Goal: Task Accomplishment & Management: Complete application form

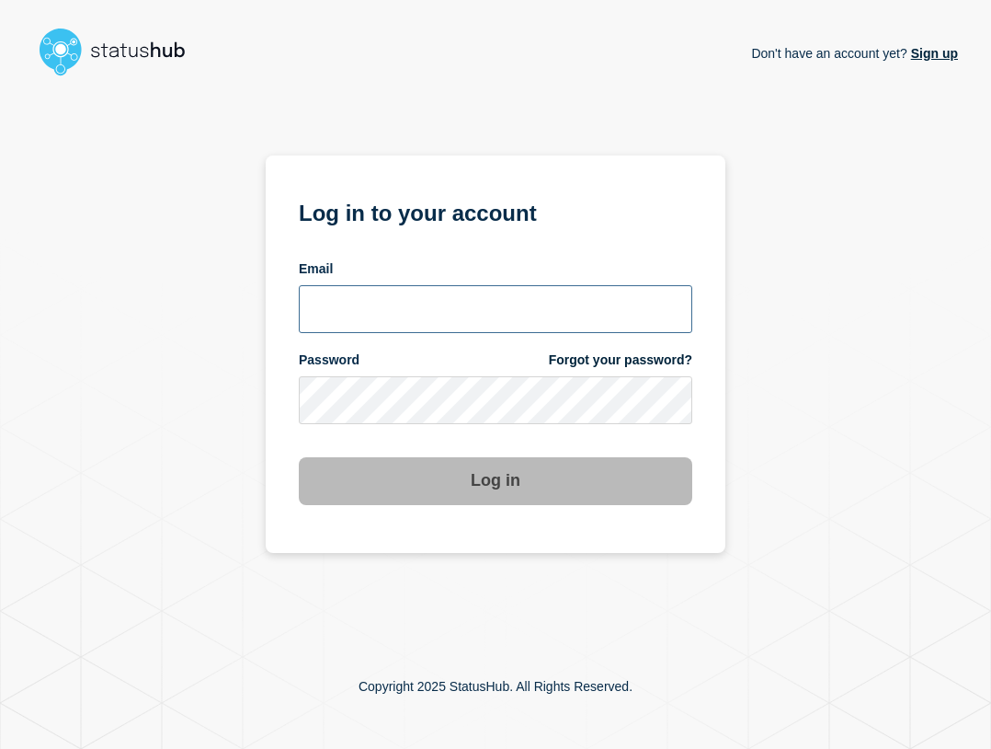
type input "ben.velasco@conexon.us"
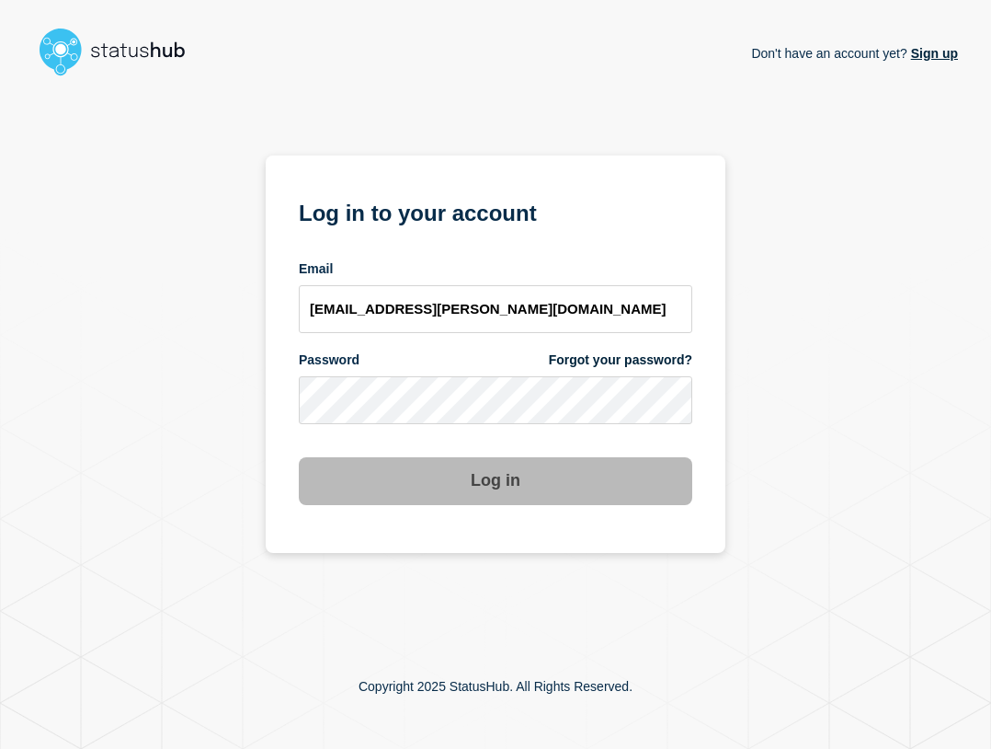
click at [509, 453] on div "Log in" at bounding box center [496, 473] width 394 height 63
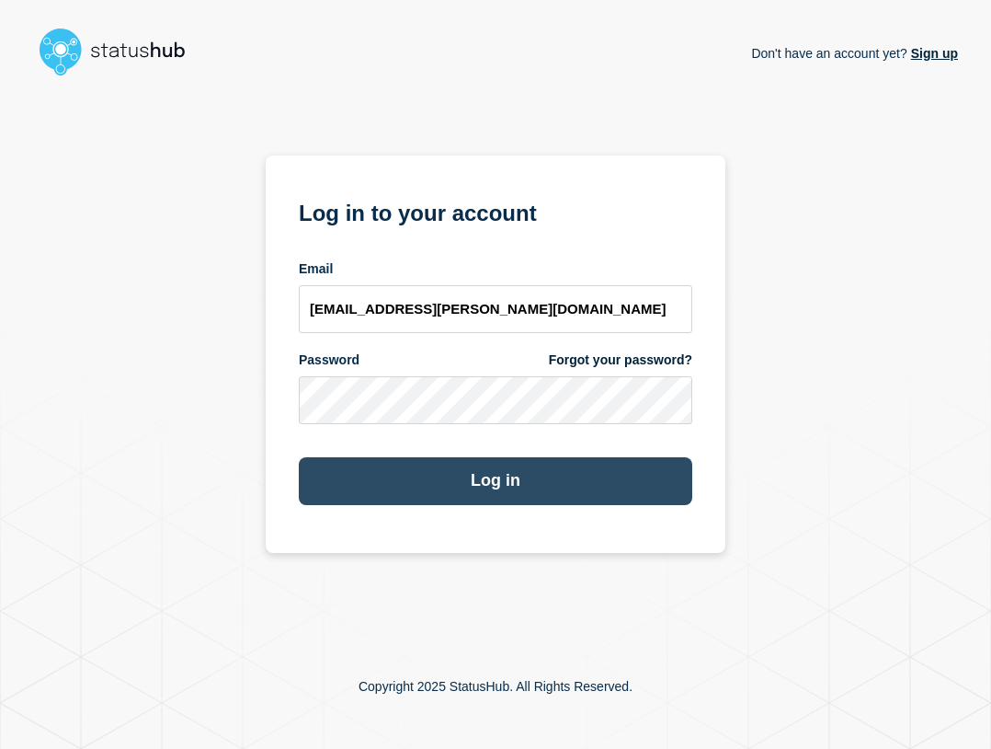
click at [655, 490] on button "Log in" at bounding box center [496, 481] width 394 height 48
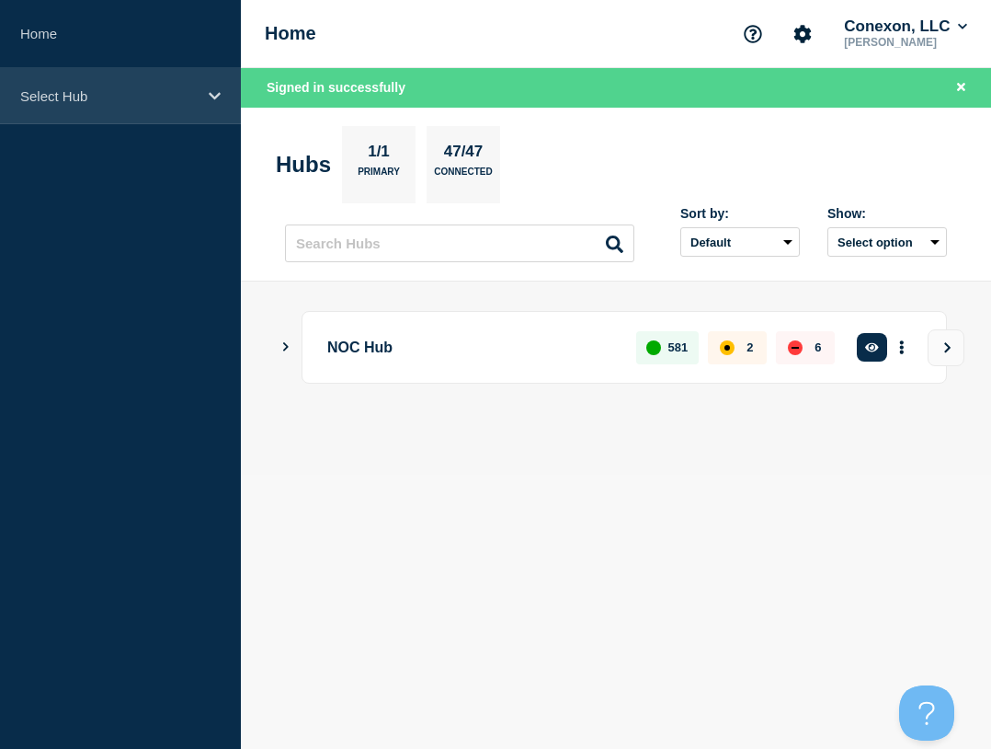
click at [157, 96] on p "Select Hub" at bounding box center [108, 96] width 177 height 16
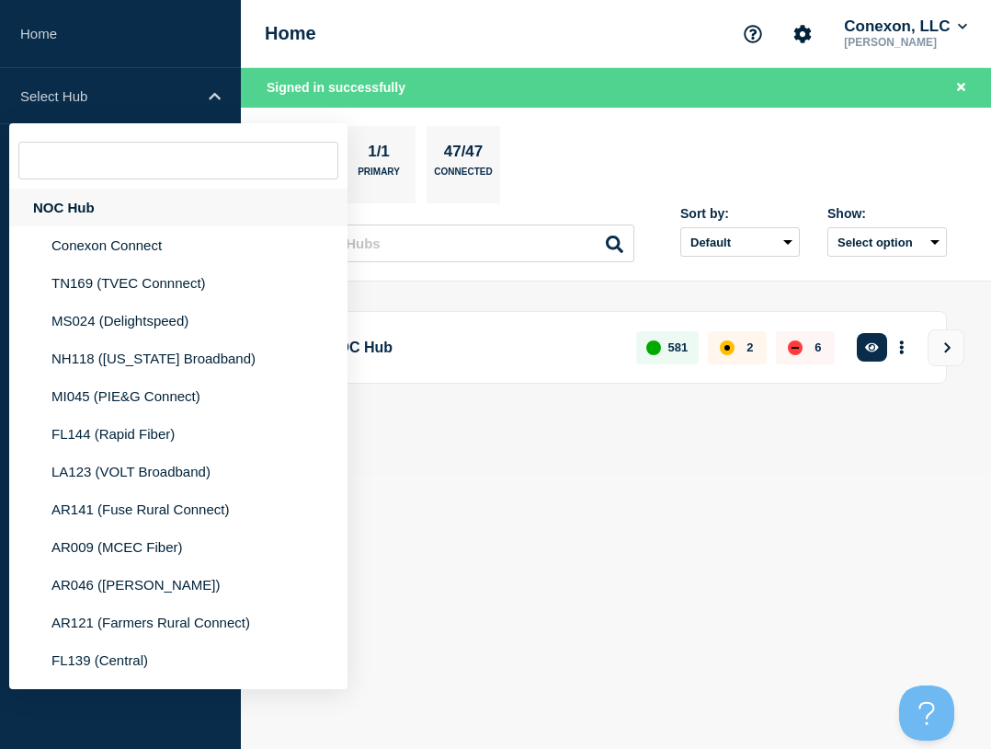
click at [127, 218] on div "NOC Hub" at bounding box center [178, 208] width 338 height 38
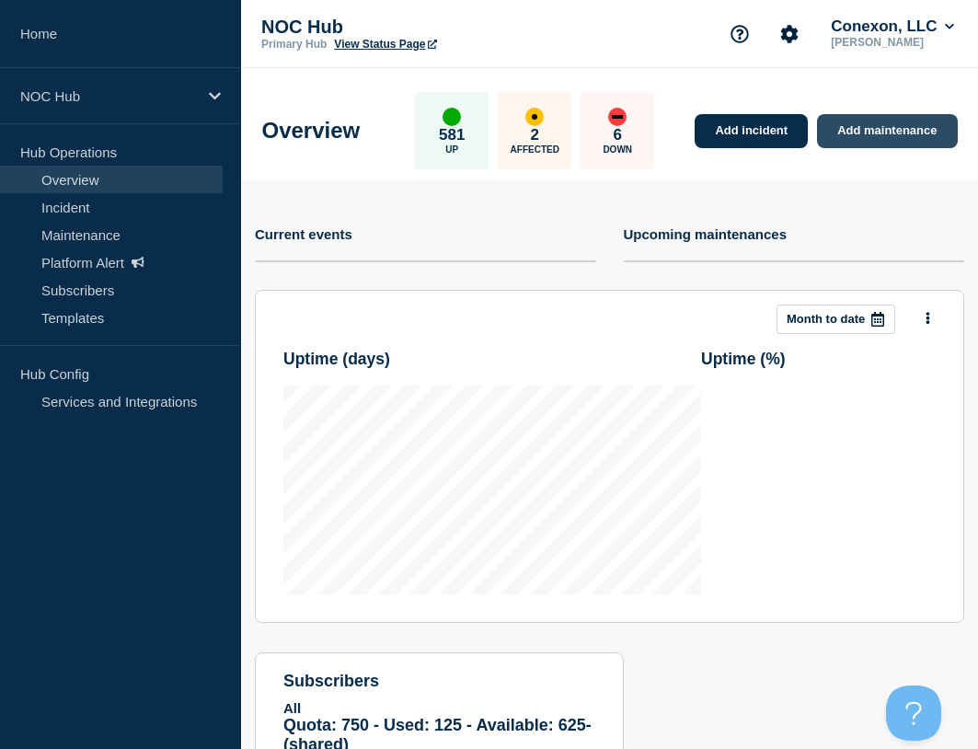
click at [875, 123] on link "Add maintenance" at bounding box center [887, 131] width 140 height 34
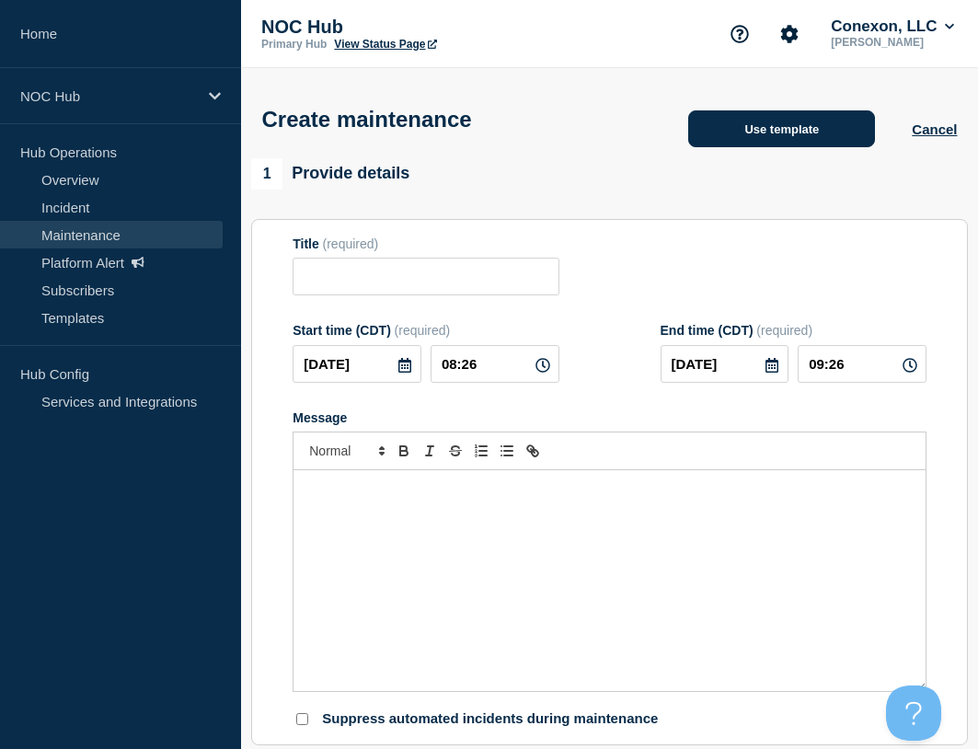
click at [808, 116] on button "Use template" at bounding box center [781, 128] width 187 height 37
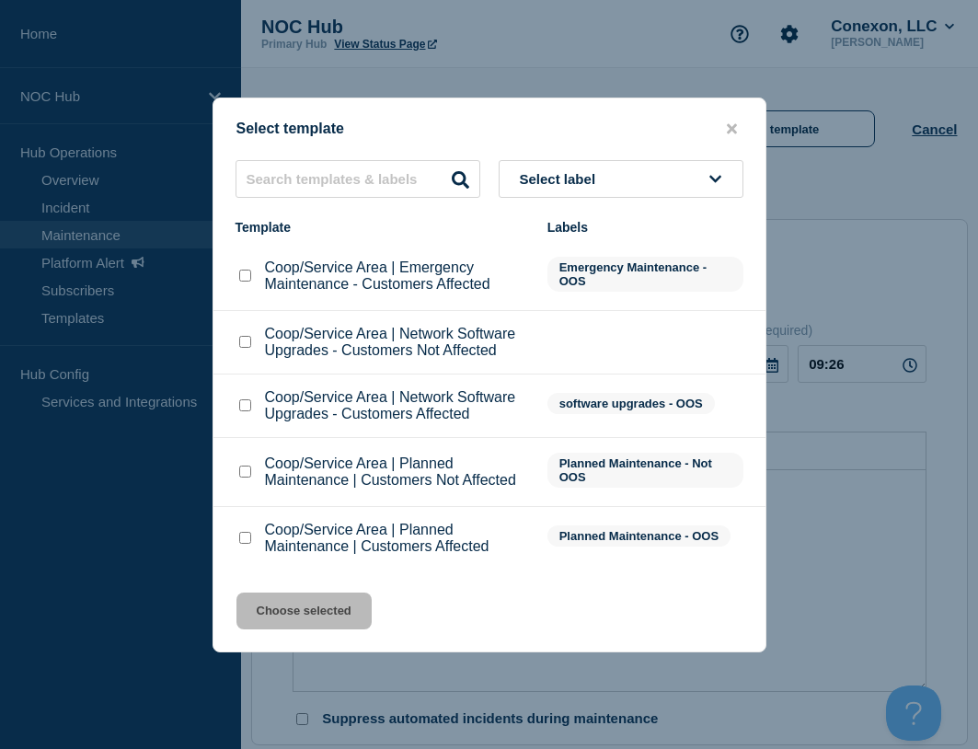
click at [240, 470] on input "Coop/Service Area | Planned Maintenance | Customers Not Affected checkbox" at bounding box center [245, 471] width 12 height 12
checkbox input "true"
click at [288, 613] on button "Choose selected" at bounding box center [303, 610] width 135 height 37
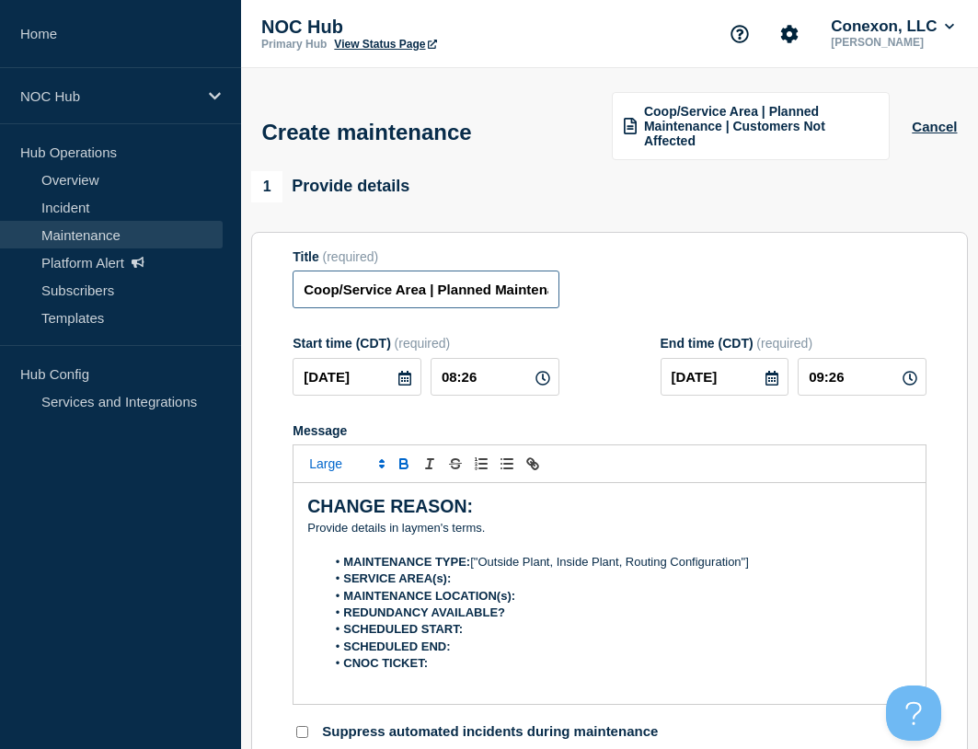
drag, startPoint x: 424, startPoint y: 281, endPoint x: 278, endPoint y: 290, distance: 146.5
click at [278, 290] on section "Title (required) Coop/Service Area | Planned Maintenance | Customers Not Affect…" at bounding box center [609, 495] width 716 height 527
type input "FL130 TriCounty | Planned Maintenance | Customers Not Affected"
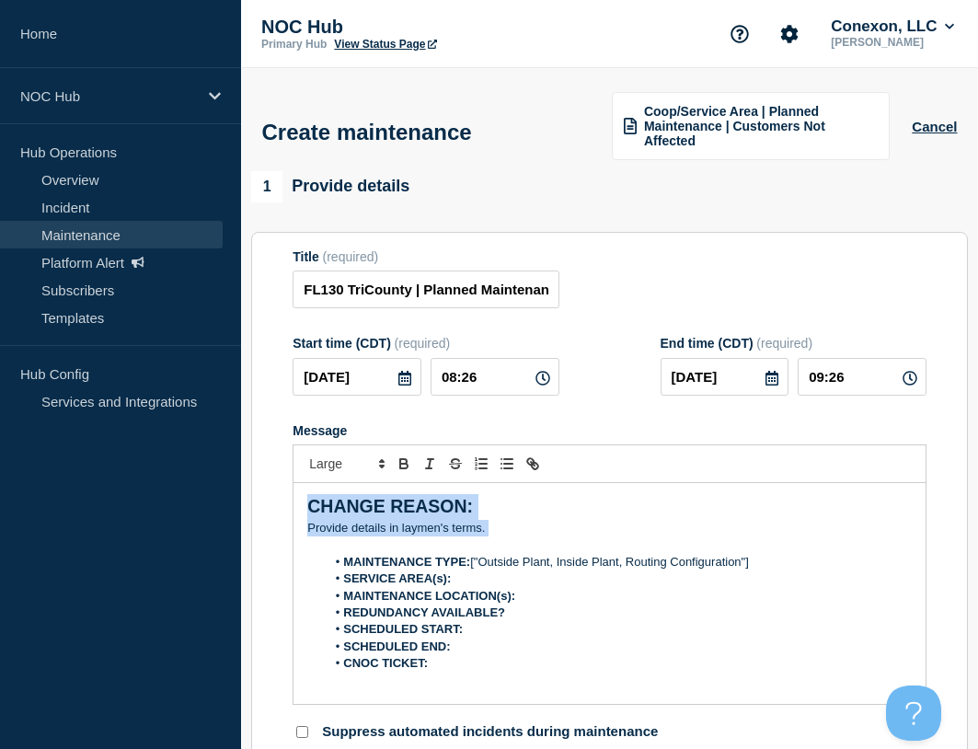
drag, startPoint x: 522, startPoint y: 522, endPoint x: 119, endPoint y: 425, distance: 415.3
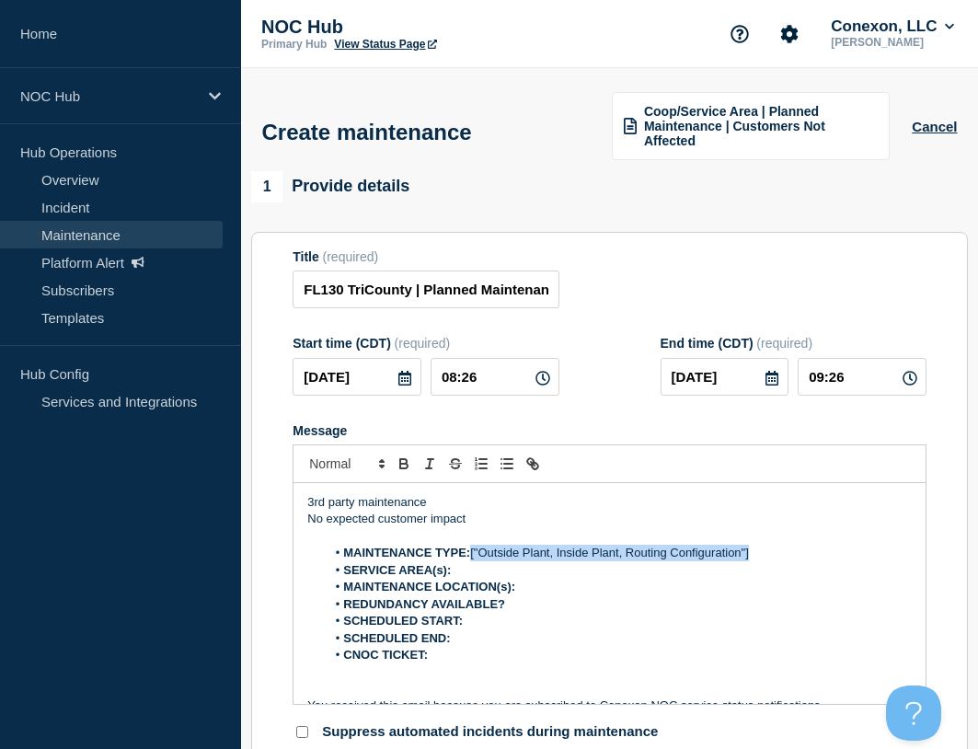
drag, startPoint x: 784, startPoint y: 549, endPoint x: 473, endPoint y: 553, distance: 310.9
click at [473, 553] on li "MAINTENANCE TYPE: ["Outside Plant, Inside Plant, Routing Configuration"]" at bounding box center [619, 552] width 586 height 17
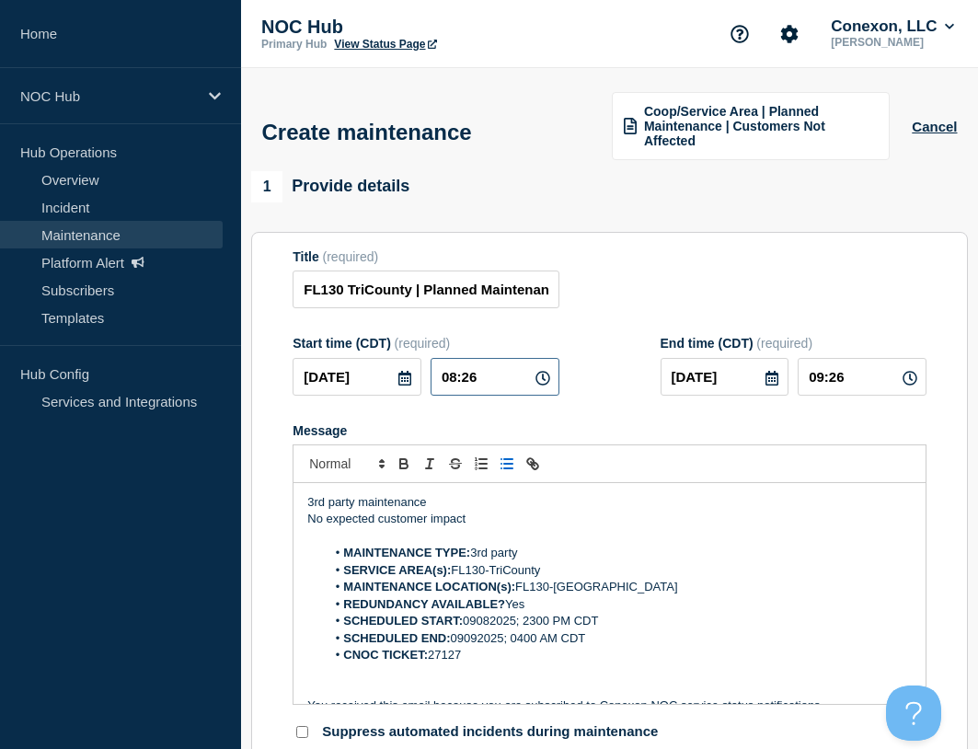
drag, startPoint x: 494, startPoint y: 385, endPoint x: 384, endPoint y: 372, distance: 110.3
click at [386, 372] on div "[DATE] 08:26" at bounding box center [425, 377] width 266 height 38
type input "23:00"
type input "[DATE]"
type input "04:00"
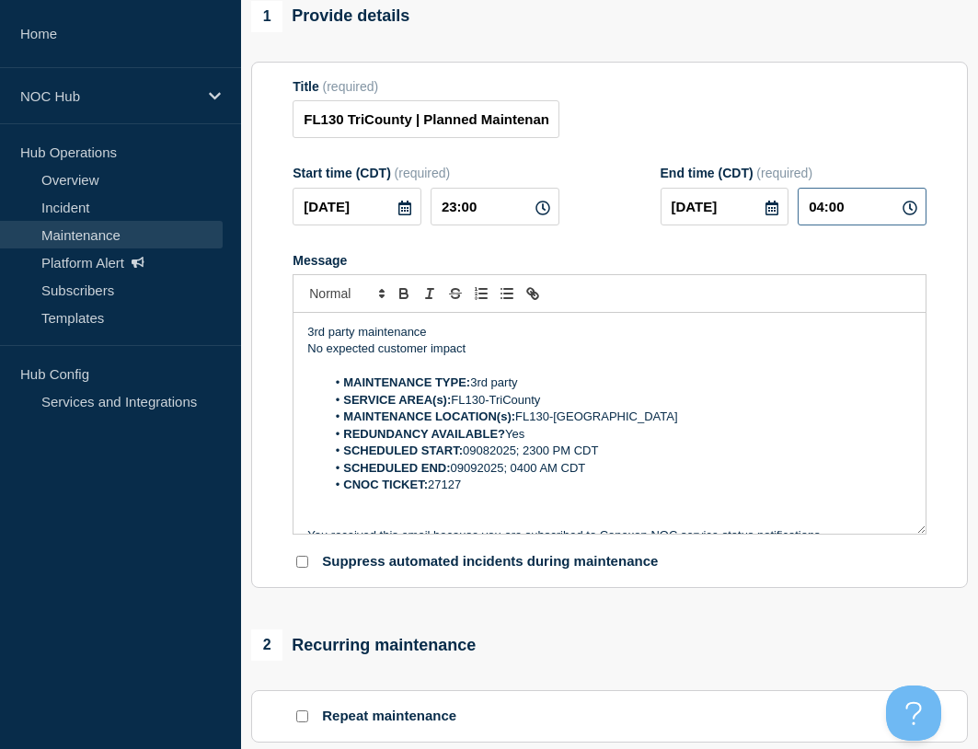
scroll to position [460, 0]
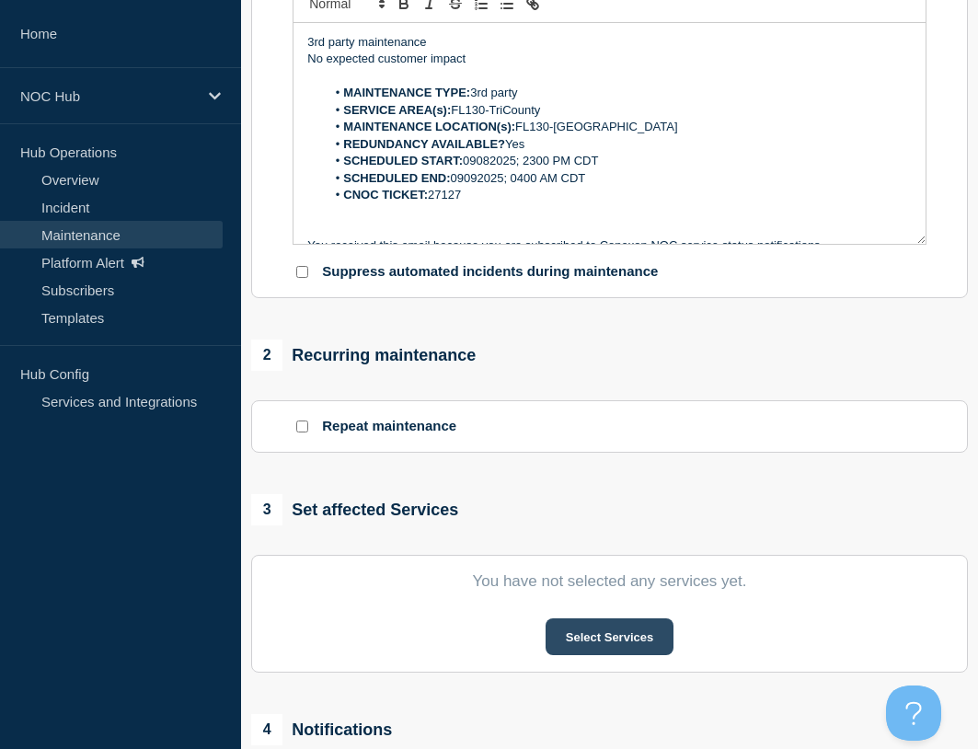
click at [601, 635] on button "Select Services" at bounding box center [609, 636] width 128 height 37
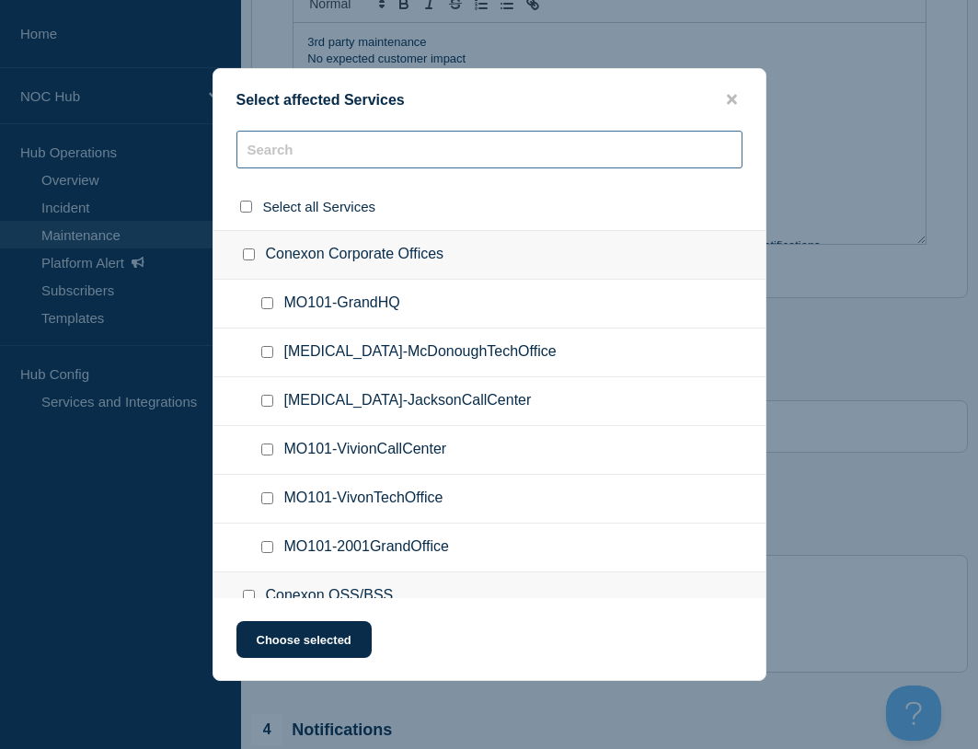
drag, startPoint x: 376, startPoint y: 157, endPoint x: 425, endPoint y: 159, distance: 48.8
click at [377, 157] on input "text" at bounding box center [489, 150] width 506 height 38
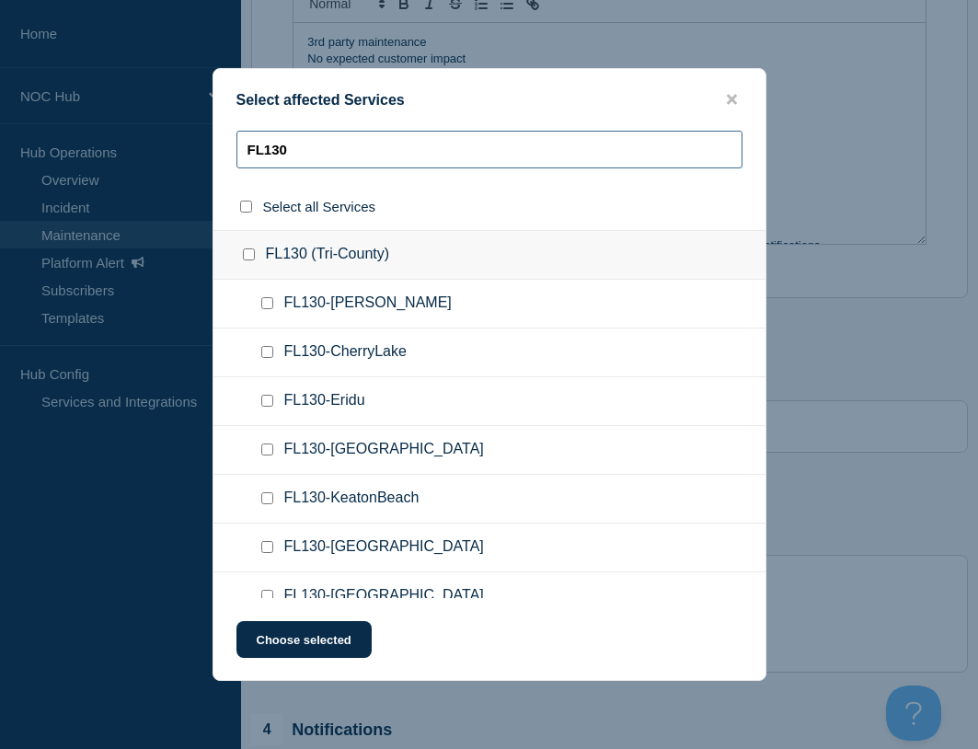
type input "FL130"
click at [262, 454] on input "FL130-Greenville checkbox" at bounding box center [267, 449] width 12 height 12
checkbox input "true"
click at [331, 156] on input "FL130" at bounding box center [489, 150] width 506 height 38
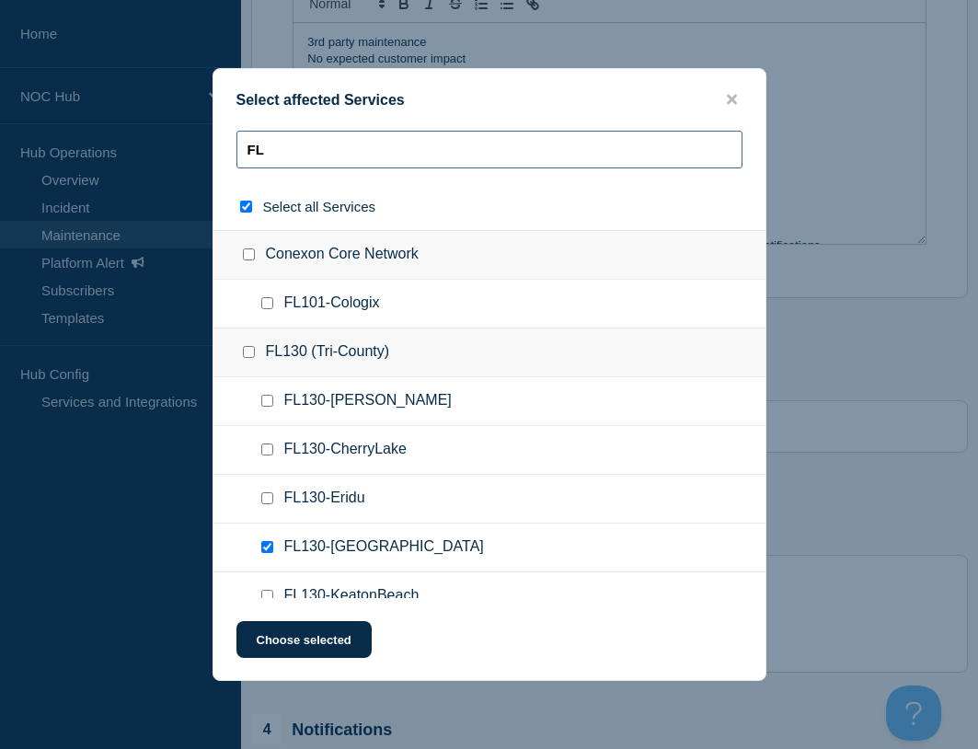
type input "FL0"
checkbox input "true"
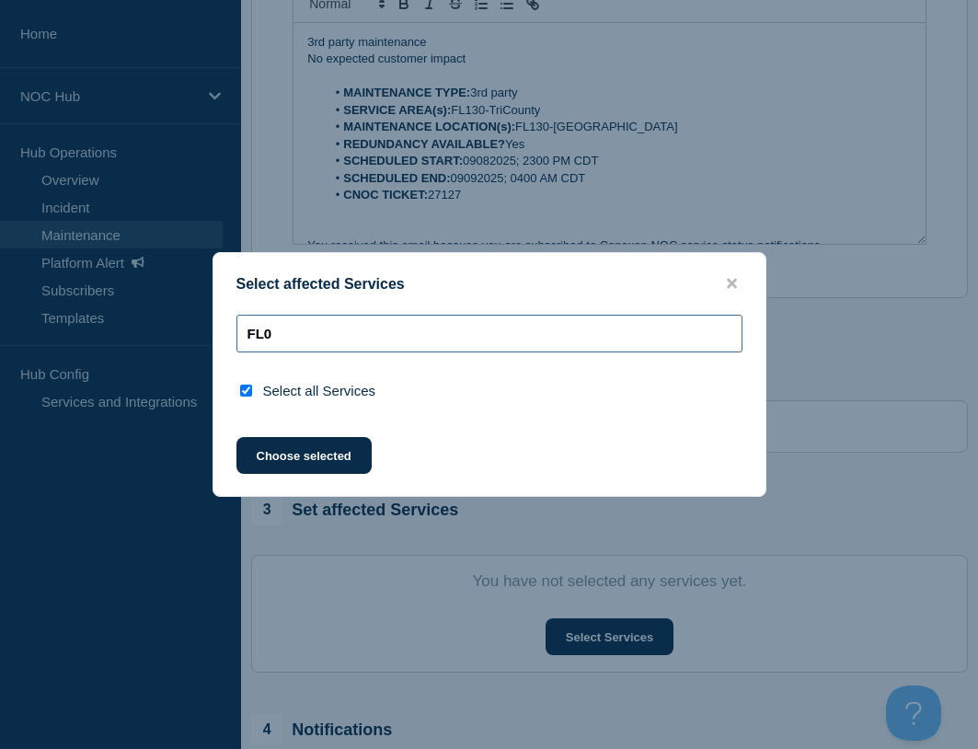
type input "FL"
checkbox input "false"
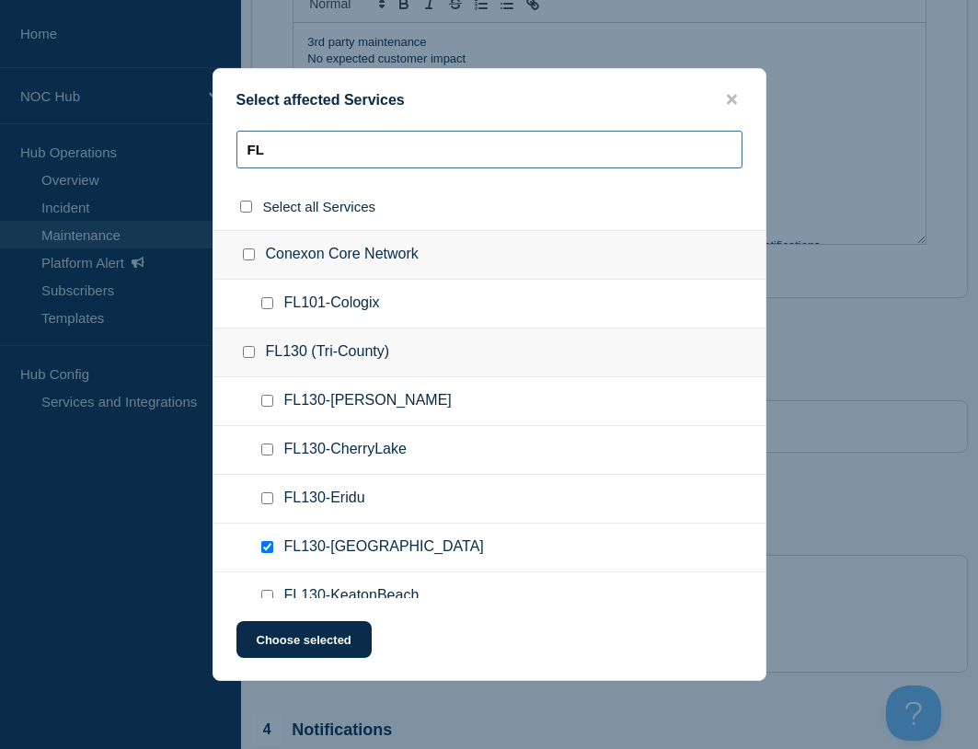
type input "F"
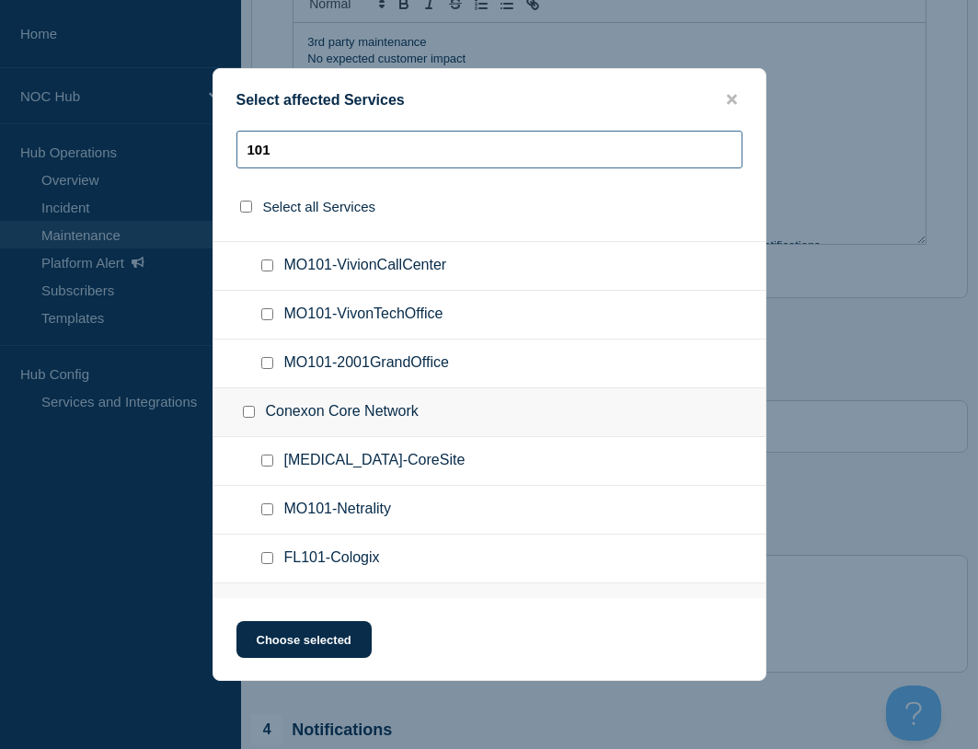
scroll to position [276, 0]
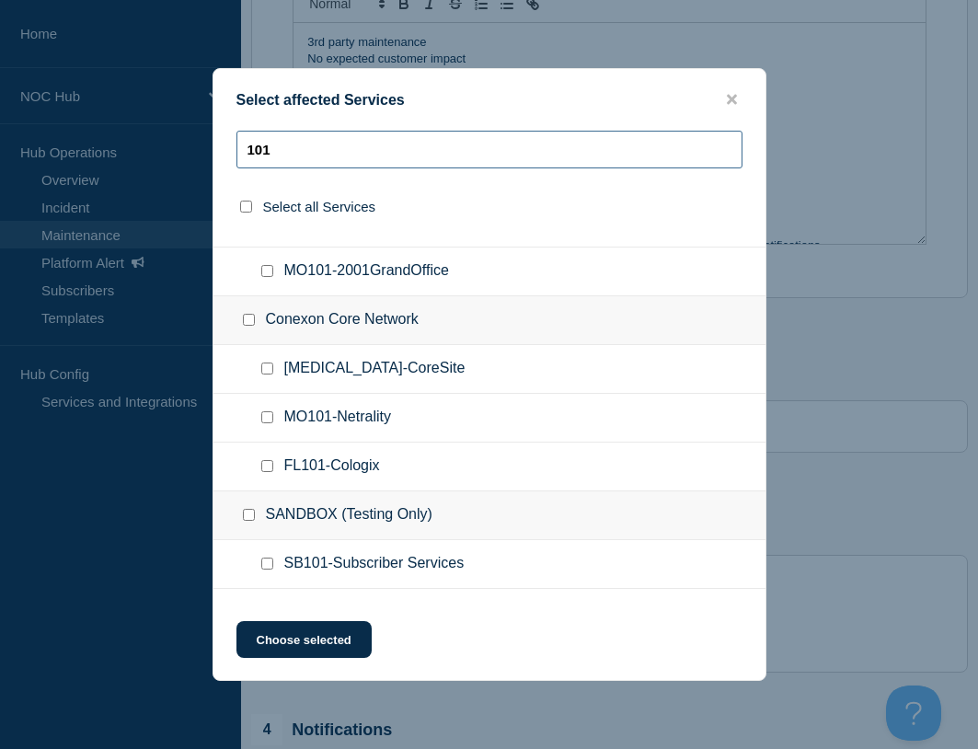
type input "101"
click at [269, 470] on input "FL101-Cologix checkbox" at bounding box center [267, 466] width 12 height 12
checkbox input "true"
click at [312, 642] on button "Choose selected" at bounding box center [303, 639] width 135 height 37
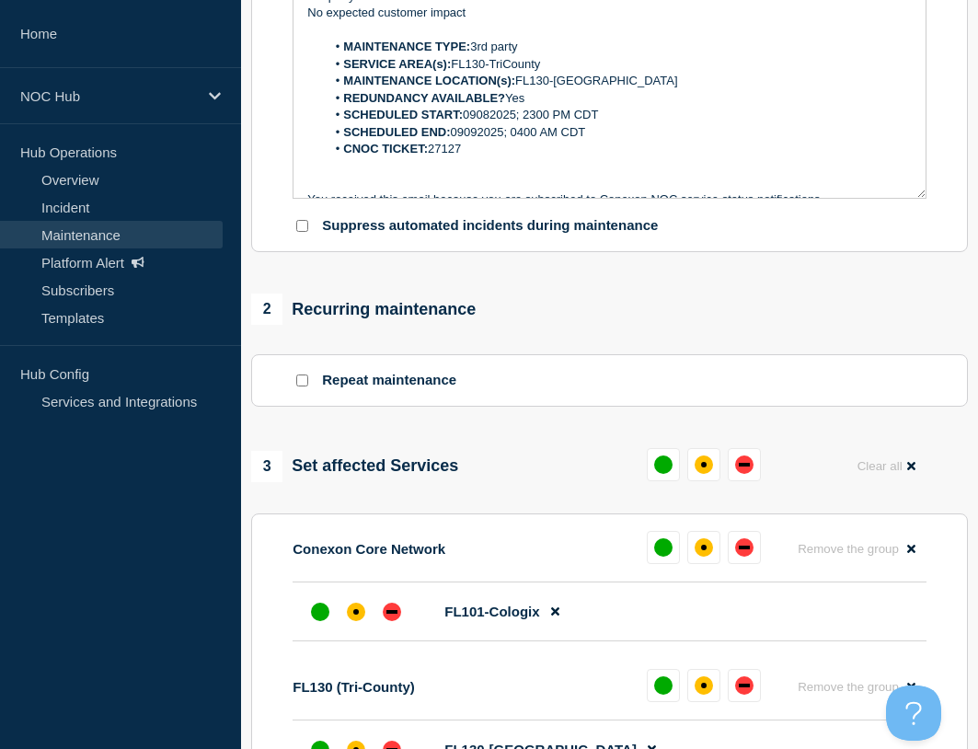
scroll to position [552, 0]
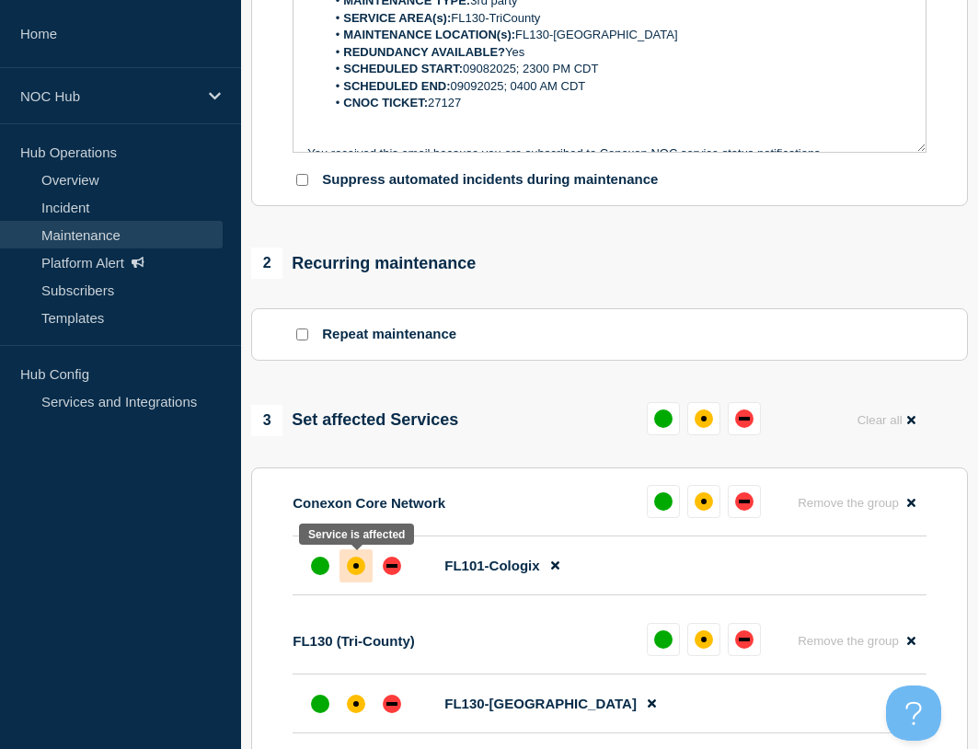
click at [357, 567] on div "affected" at bounding box center [356, 566] width 6 height 6
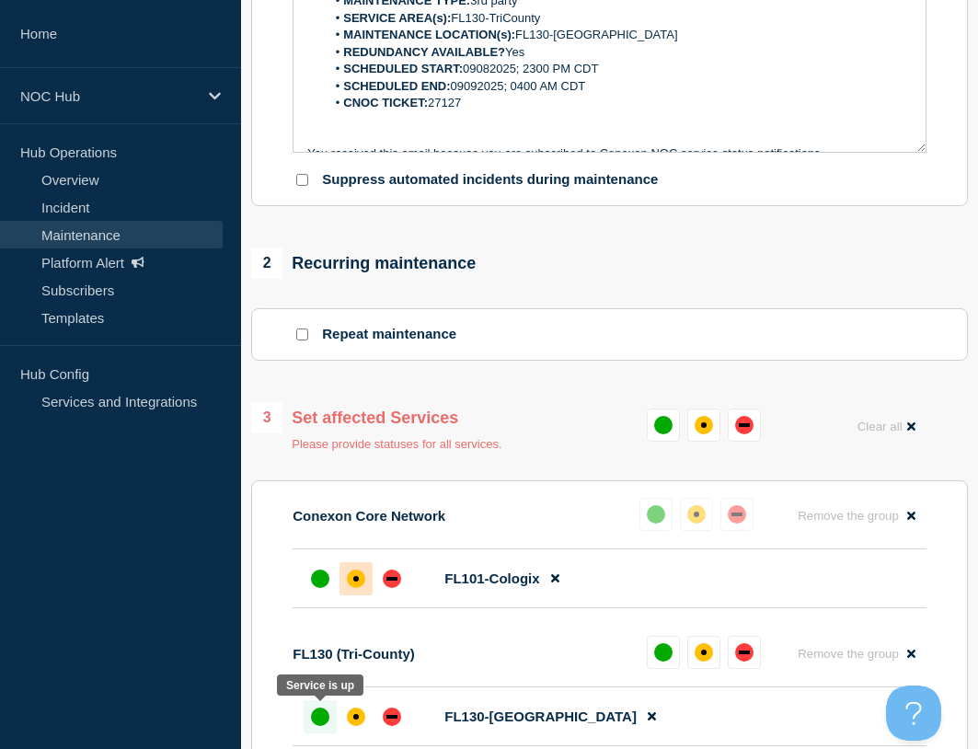
click at [324, 713] on div "up" at bounding box center [320, 716] width 18 height 18
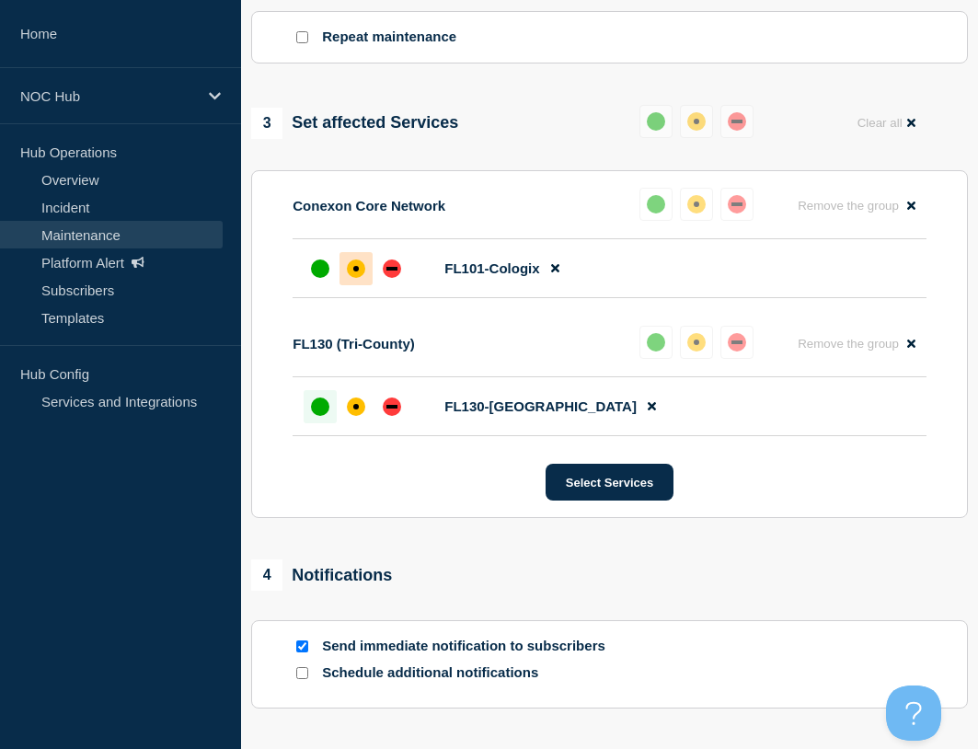
scroll to position [920, 0]
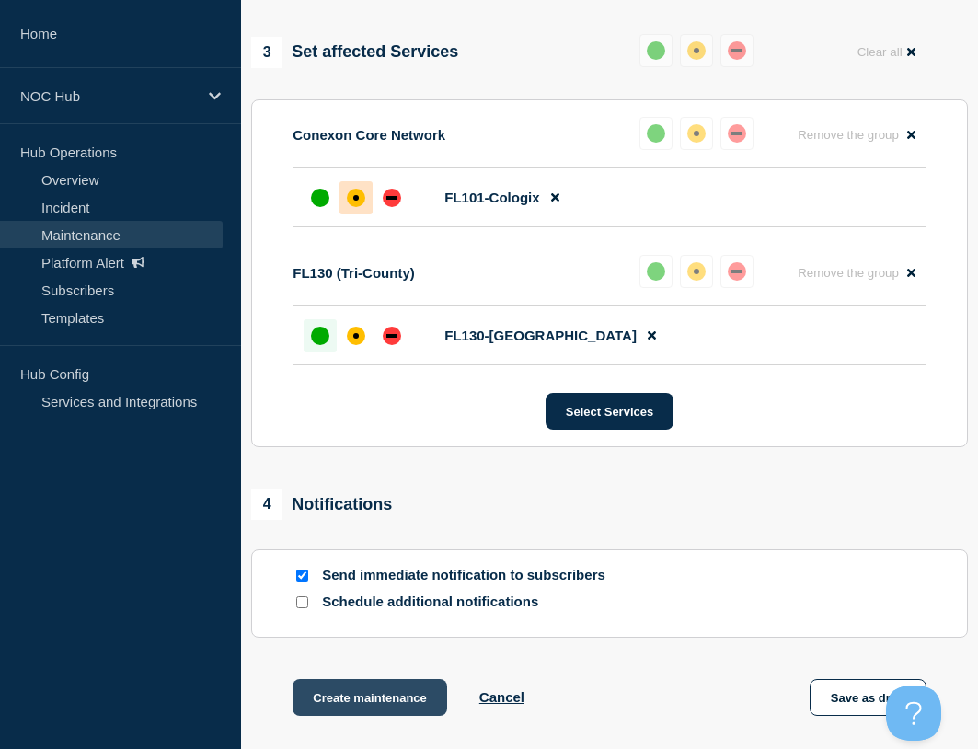
click at [370, 689] on button "Create maintenance" at bounding box center [369, 697] width 154 height 37
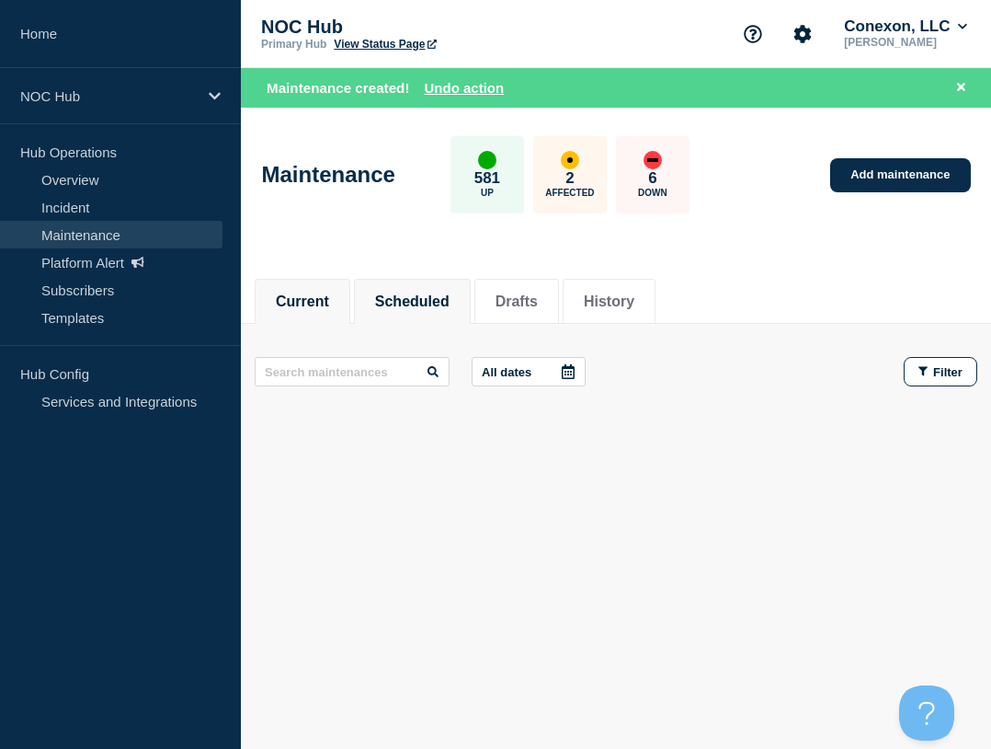
click at [418, 313] on li "Scheduled" at bounding box center [412, 301] width 117 height 45
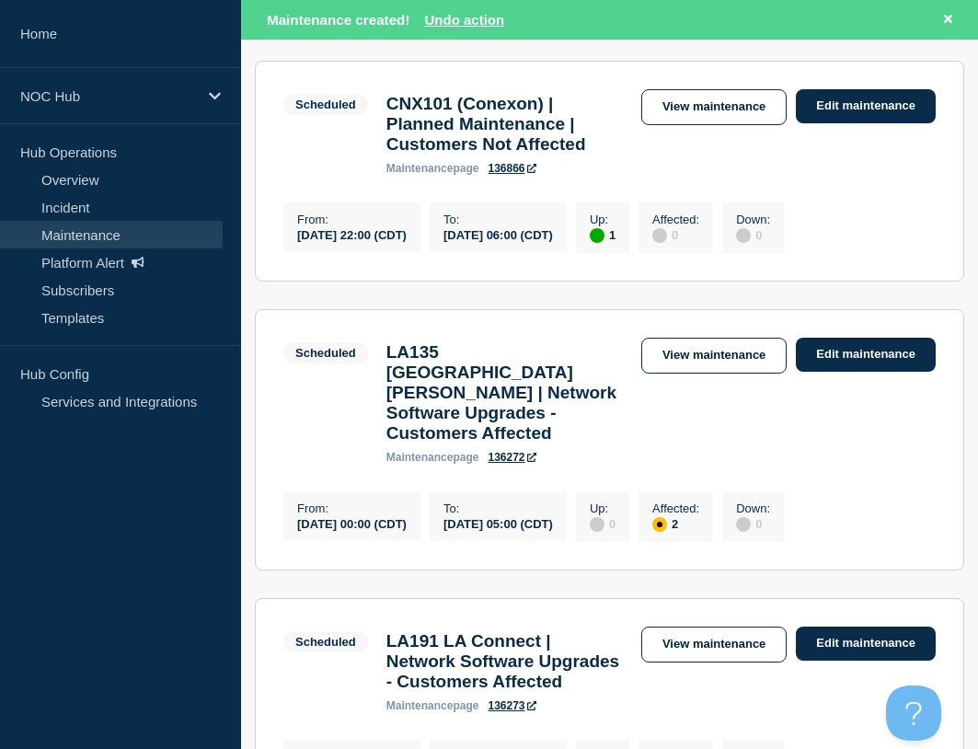
scroll to position [92, 0]
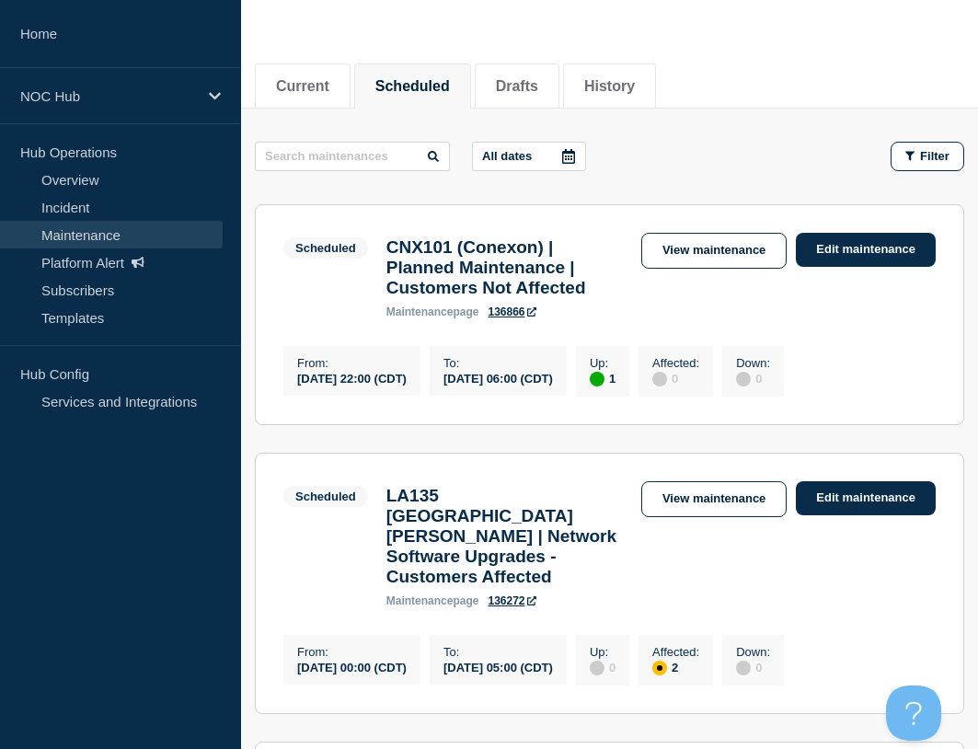
scroll to position [184, 0]
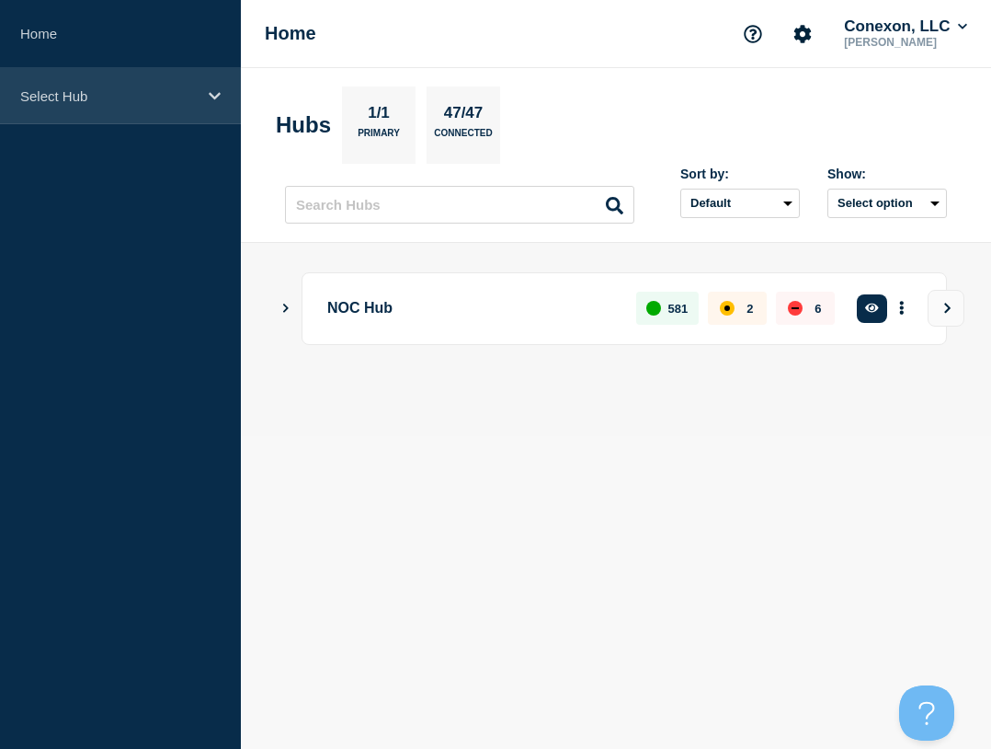
click at [57, 88] on p "Select Hub" at bounding box center [108, 96] width 177 height 16
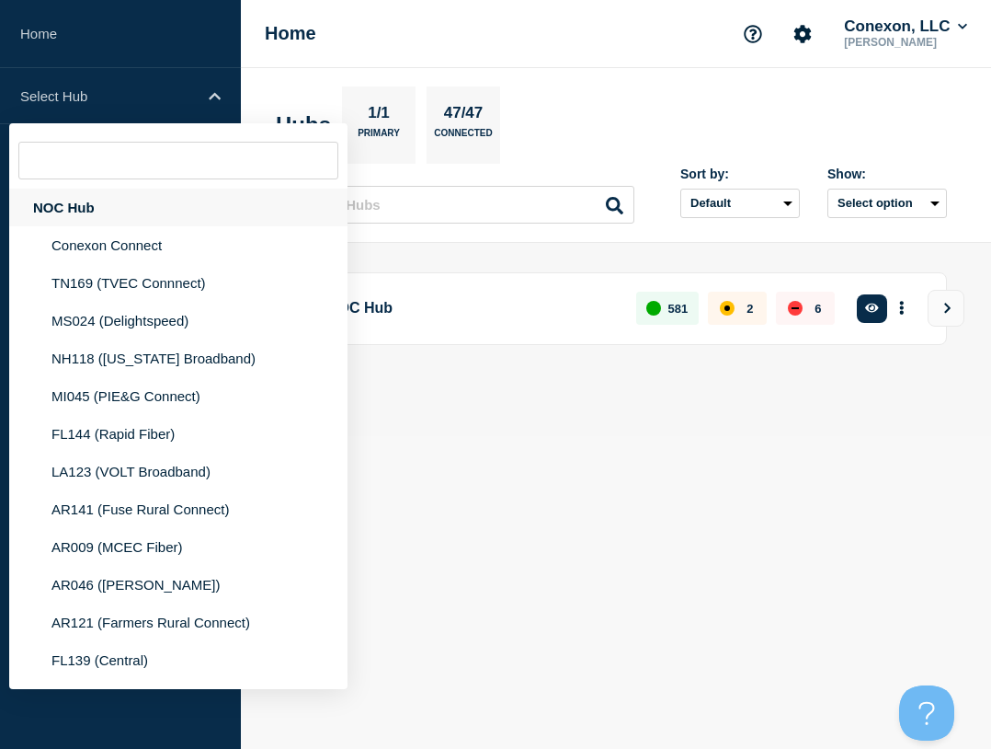
click at [60, 224] on div "NOC Hub" at bounding box center [178, 208] width 338 height 38
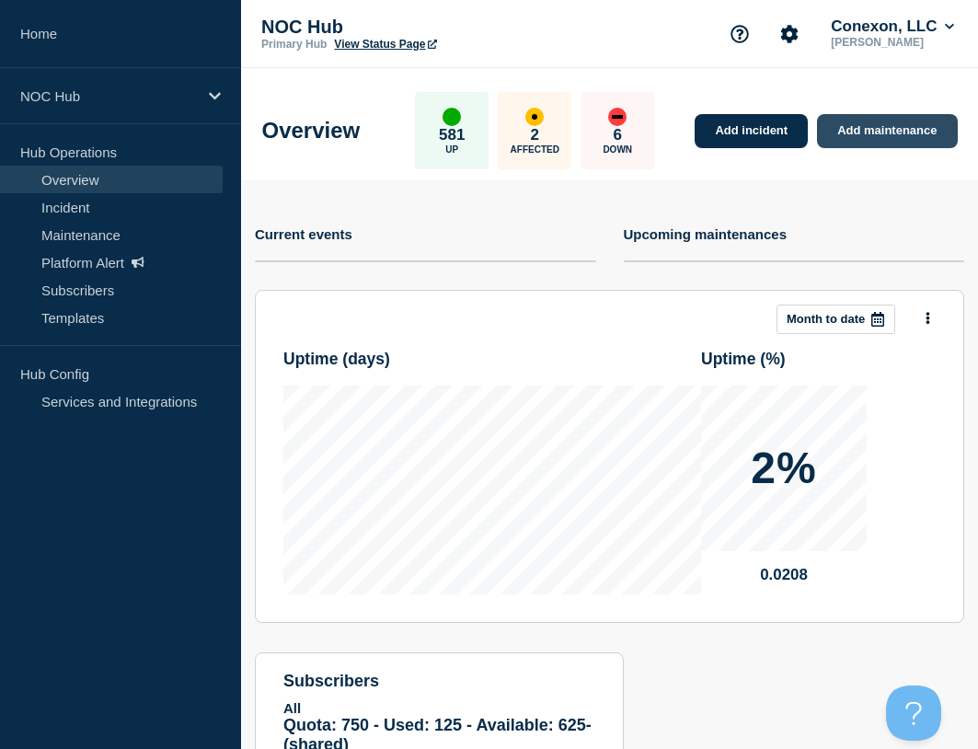
click at [886, 119] on link "Add maintenance" at bounding box center [887, 131] width 140 height 34
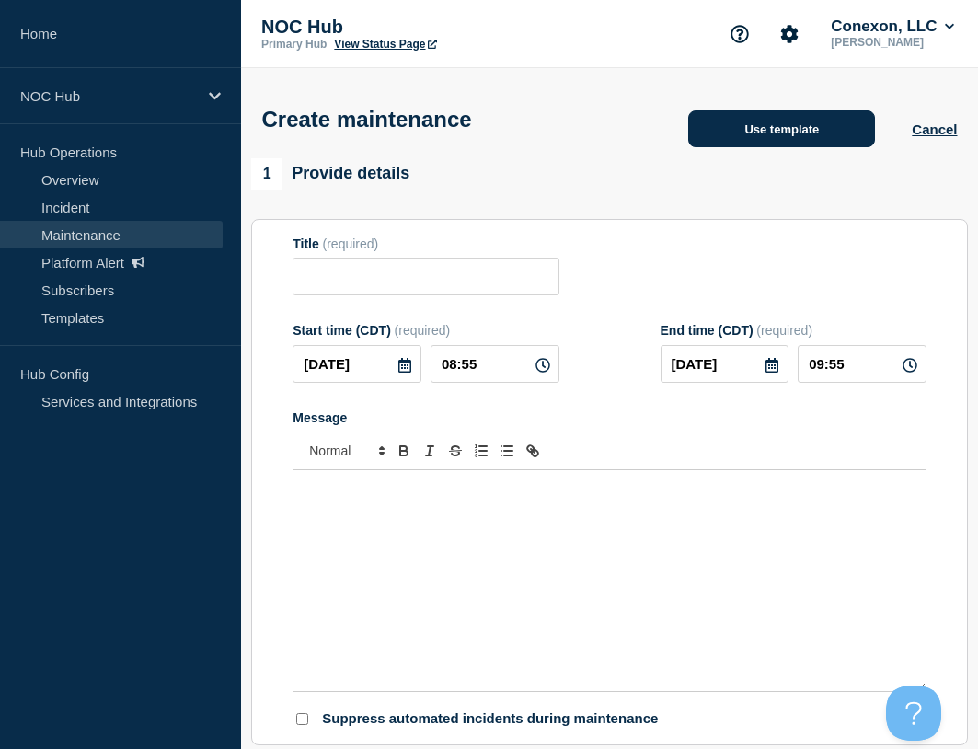
click at [830, 140] on button "Use template" at bounding box center [781, 128] width 187 height 37
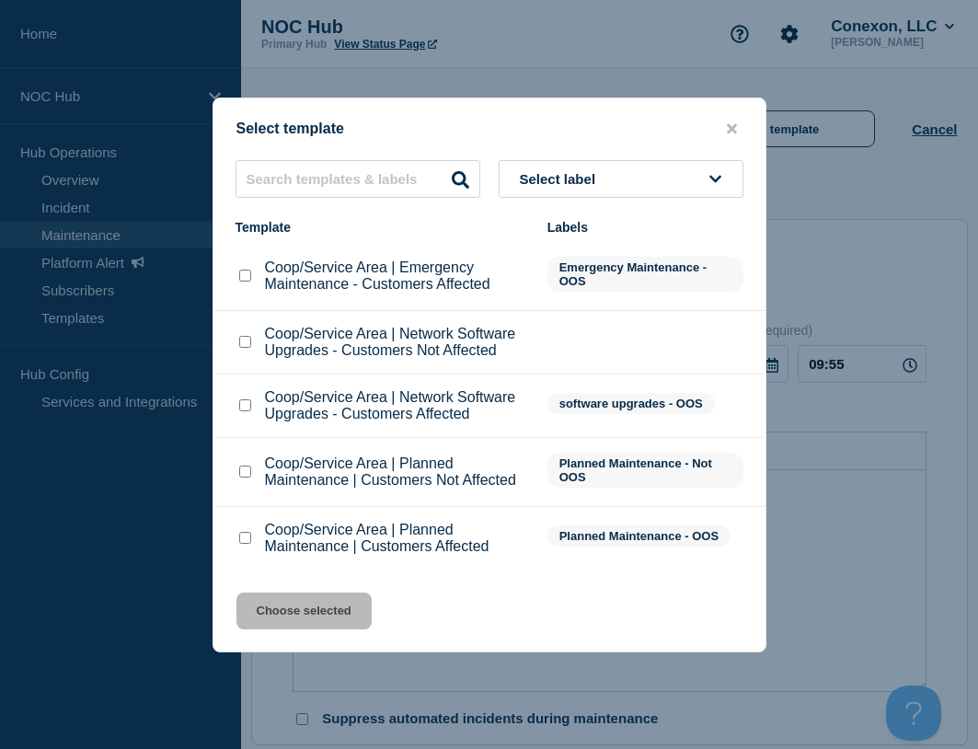
click at [243, 272] on input "Coop/Service Area | Emergency Maintenance - Customers Affected checkbox" at bounding box center [245, 275] width 12 height 12
checkbox input "true"
click at [326, 603] on button "Choose selected" at bounding box center [303, 610] width 135 height 37
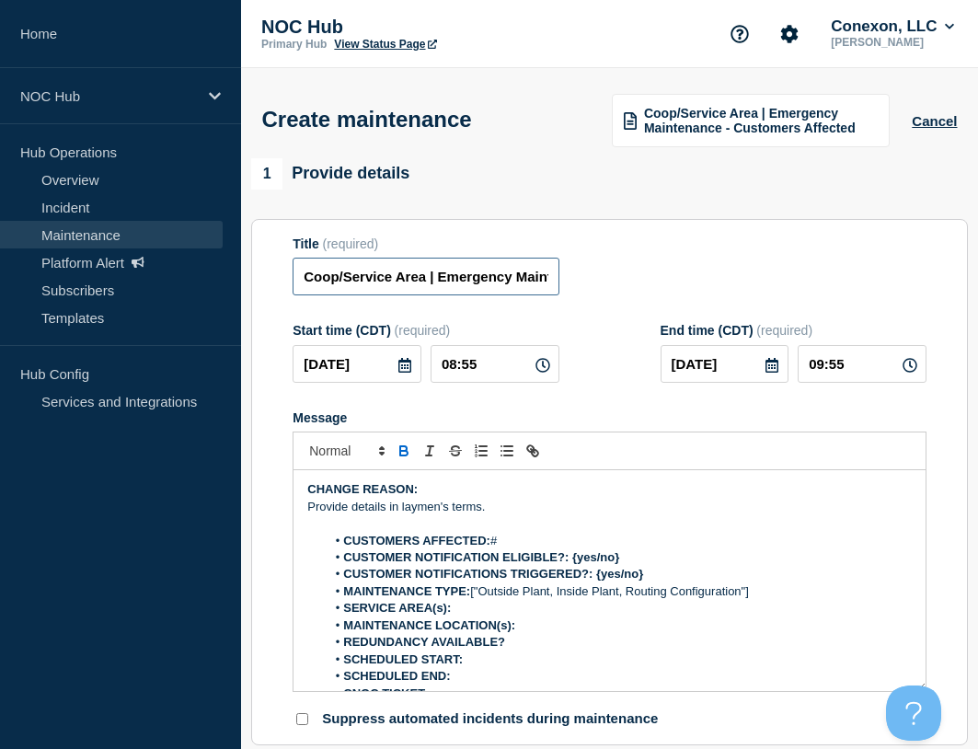
drag, startPoint x: 426, startPoint y: 289, endPoint x: 296, endPoint y: 280, distance: 129.9
click at [284, 285] on section "Title (required) Coop/Service Area | Emergency Maintenance - Customers Affected…" at bounding box center [609, 482] width 716 height 527
click at [415, 277] on input "GA107 Screvemn | Emergency Maintenance - Customers Affected" at bounding box center [425, 276] width 266 height 38
type input "GA107 Screven | Emergency Maintenance - Customers Affected"
drag, startPoint x: 521, startPoint y: 375, endPoint x: 406, endPoint y: 376, distance: 115.0
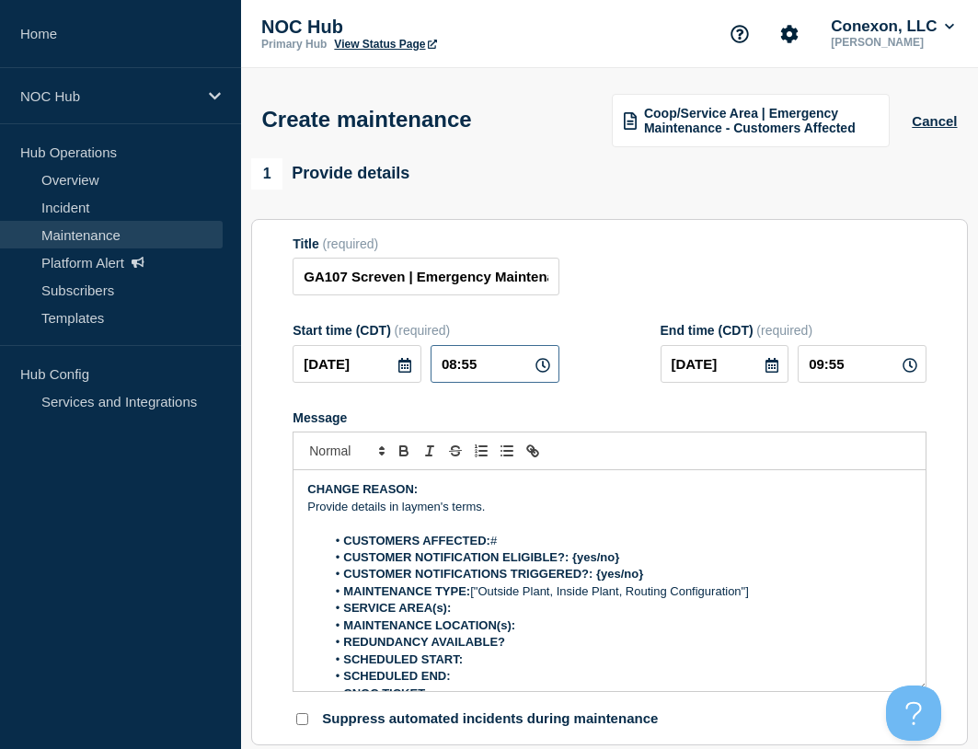
click at [406, 376] on div "2025-09-08 08:55" at bounding box center [425, 364] width 266 height 38
type input "23:00"
type input "[DATE]"
type input "05:00"
drag, startPoint x: 536, startPoint y: 506, endPoint x: -1, endPoint y: 411, distance: 545.4
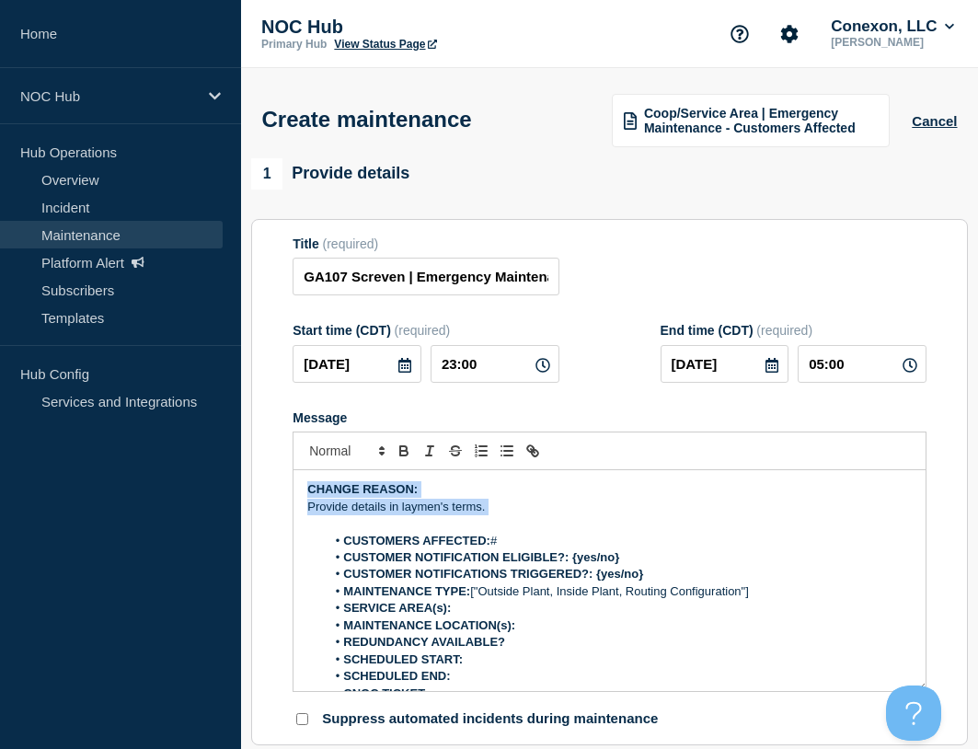
click at [0, 411] on html "Home NOC Hub Hub Operations Overview Incident Maintenance Platform Alert Subscr…" at bounding box center [489, 374] width 978 height 749
paste div "Message"
click at [596, 549] on li "CUSTOMERS AFFECTED: #" at bounding box center [619, 540] width 586 height 17
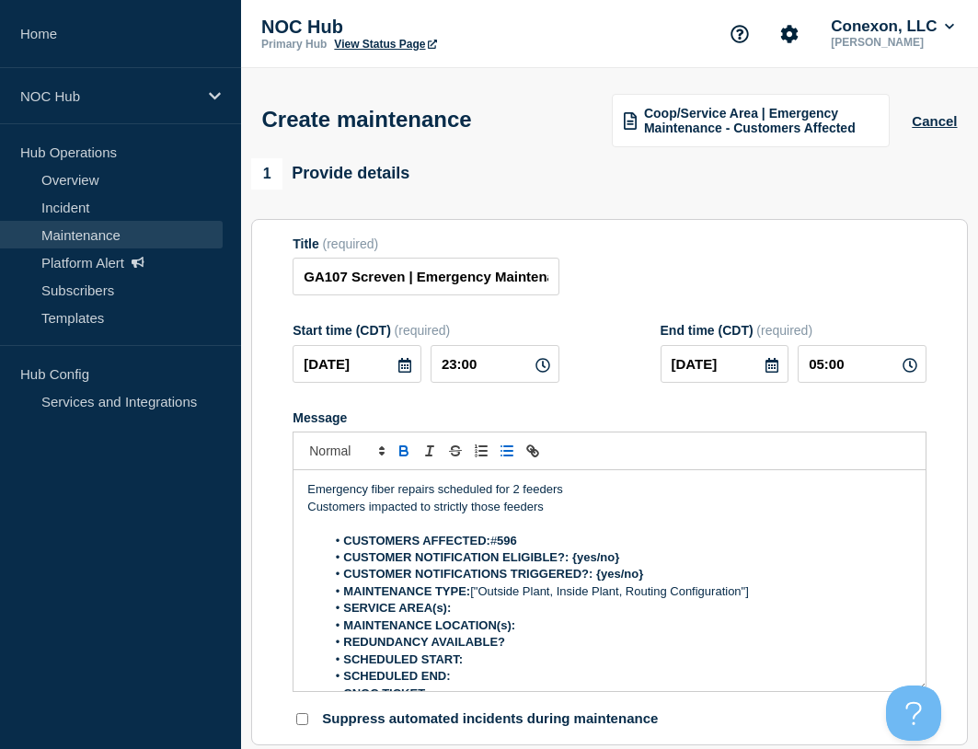
click at [516, 542] on strong "596" at bounding box center [507, 540] width 20 height 14
drag, startPoint x: 643, startPoint y: 553, endPoint x: 573, endPoint y: 557, distance: 70.0
click at [573, 557] on li "CUSTOMER NOTIFICATION ELIGIBLE?: {yes/no}" at bounding box center [619, 557] width 586 height 17
drag, startPoint x: 672, startPoint y: 566, endPoint x: 606, endPoint y: 579, distance: 67.5
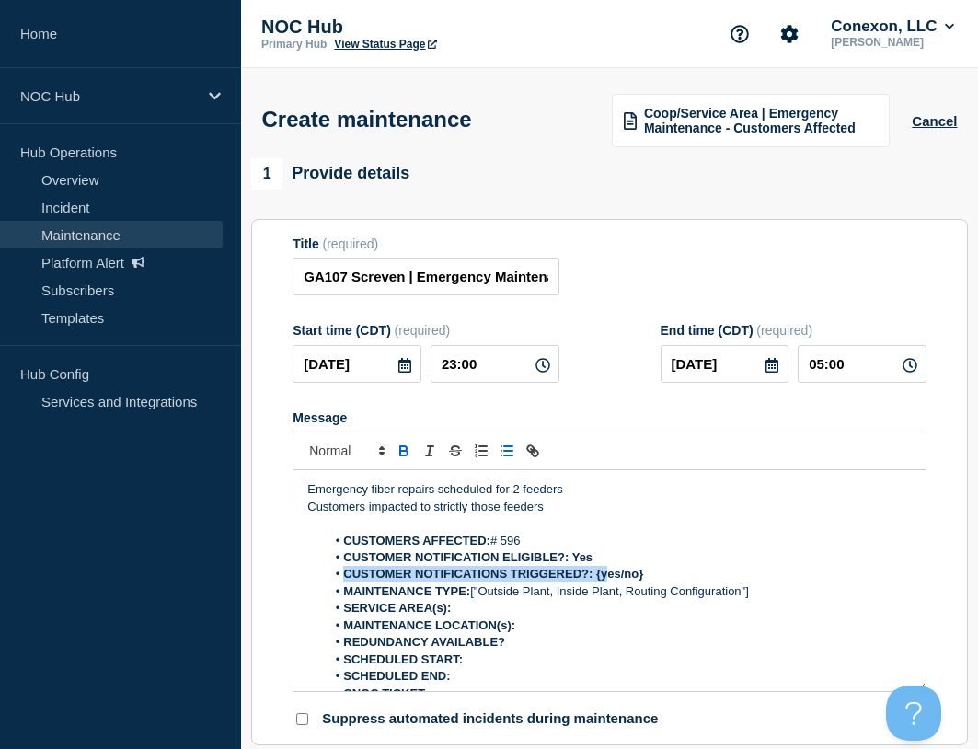
click at [606, 579] on ol "CUSTOMERS AFFECTED: # 596 CUSTOMER NOTIFICATION ELIGIBLE?: Yes CUSTOMER NOTIFIC…" at bounding box center [609, 617] width 604 height 170
click at [660, 582] on li "CUSTOMER NOTIFICATIONS TRIGGERED?: {yes/no}" at bounding box center [619, 574] width 586 height 17
drag, startPoint x: 660, startPoint y: 581, endPoint x: 597, endPoint y: 580, distance: 63.5
click at [597, 580] on li "CUSTOMER NOTIFICATIONS TRIGGERED?: {yes/no}" at bounding box center [619, 574] width 586 height 17
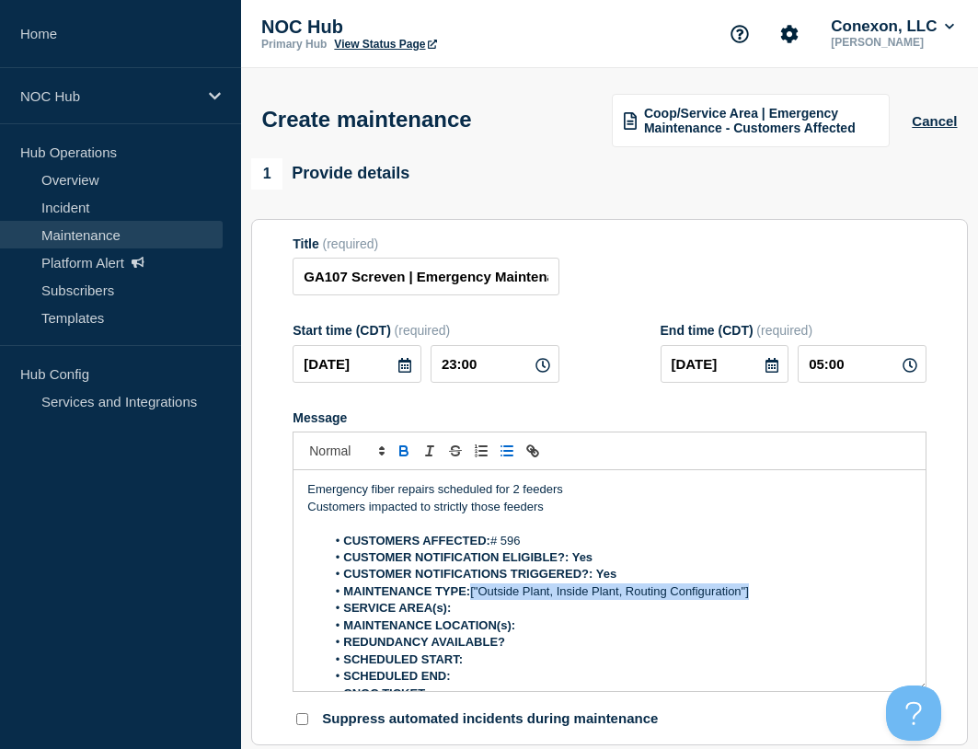
drag, startPoint x: 759, startPoint y: 602, endPoint x: 473, endPoint y: 598, distance: 286.0
click at [473, 598] on li "MAINTENANCE TYPE: ["Outside Plant, Inside Plant, Routing Configuration"]" at bounding box center [619, 591] width 586 height 17
click at [525, 616] on li "SERVICE AREA(s): GA107-Screven" at bounding box center [619, 608] width 586 height 17
click at [525, 615] on li "SERVICE AREA(s): GA107-Screven" at bounding box center [619, 608] width 586 height 17
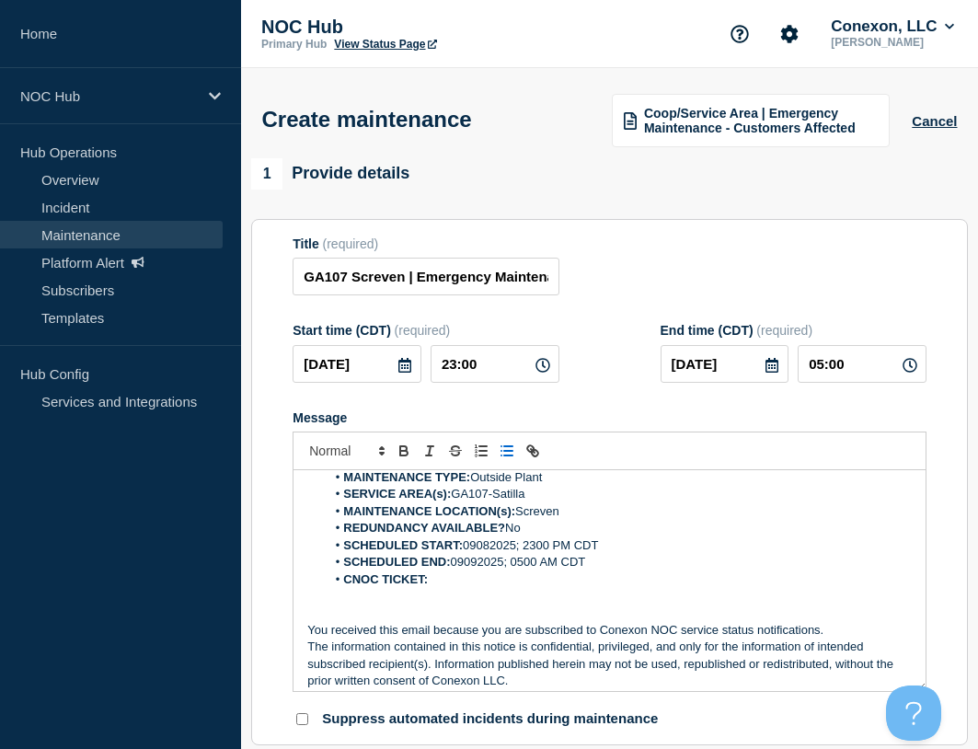
scroll to position [124, 0]
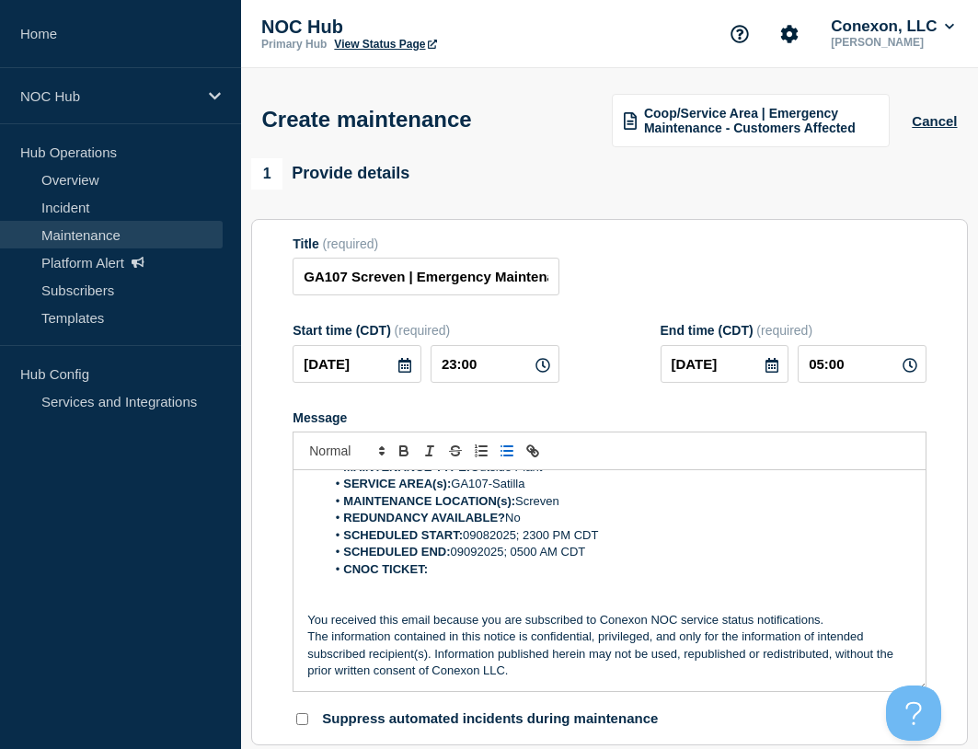
click at [476, 578] on li "CNOC TICKET:" at bounding box center [619, 569] width 586 height 17
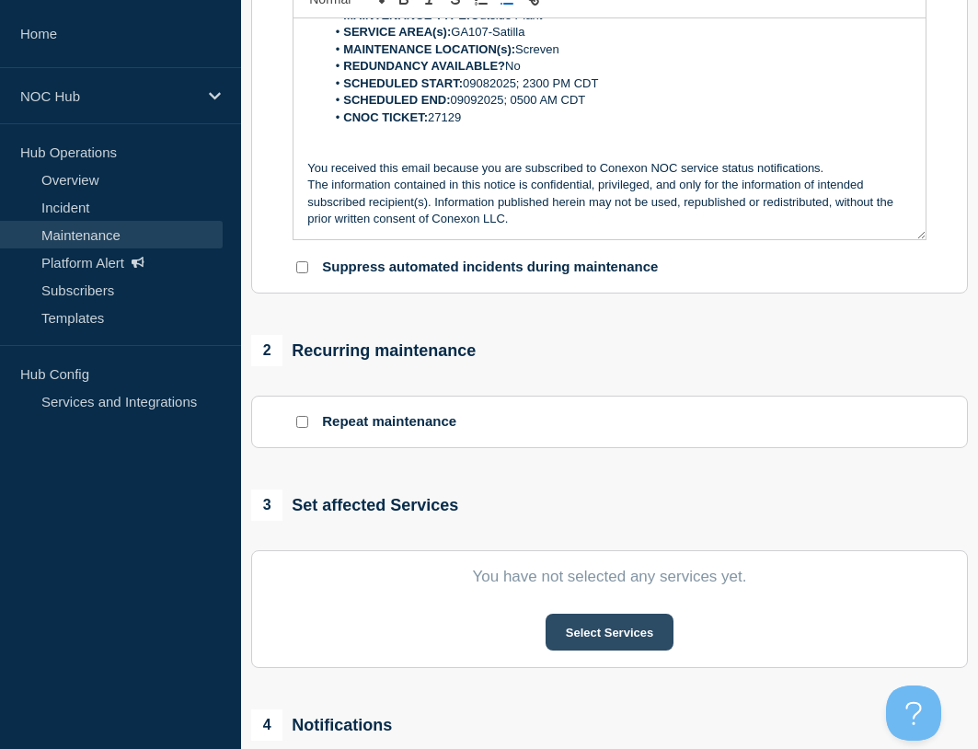
scroll to position [552, 0]
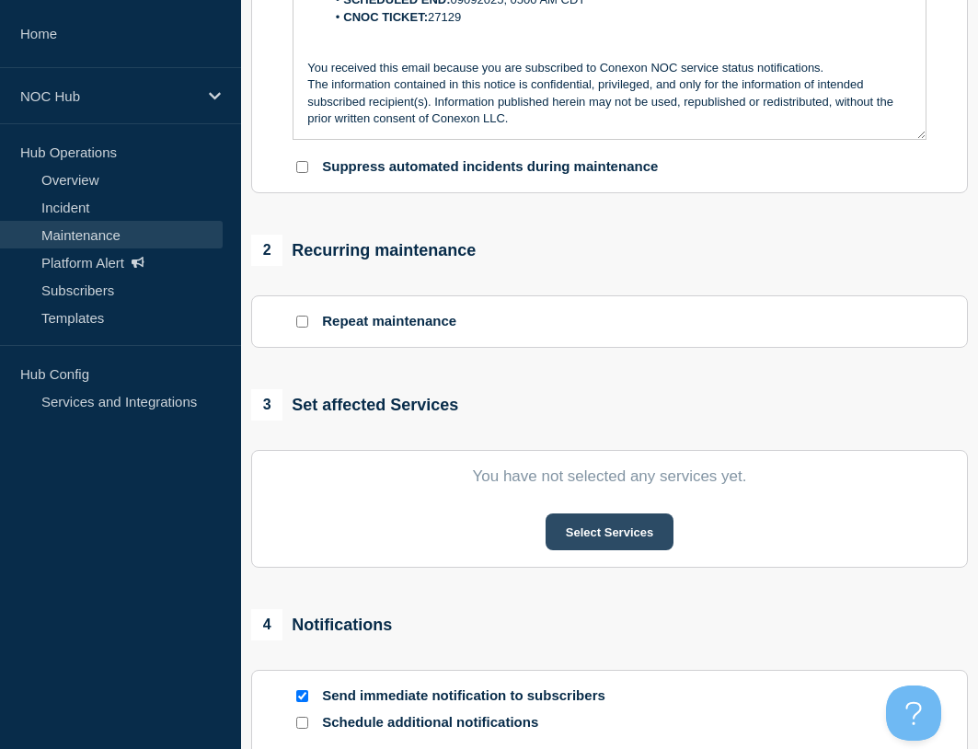
click at [627, 535] on button "Select Services" at bounding box center [609, 531] width 128 height 37
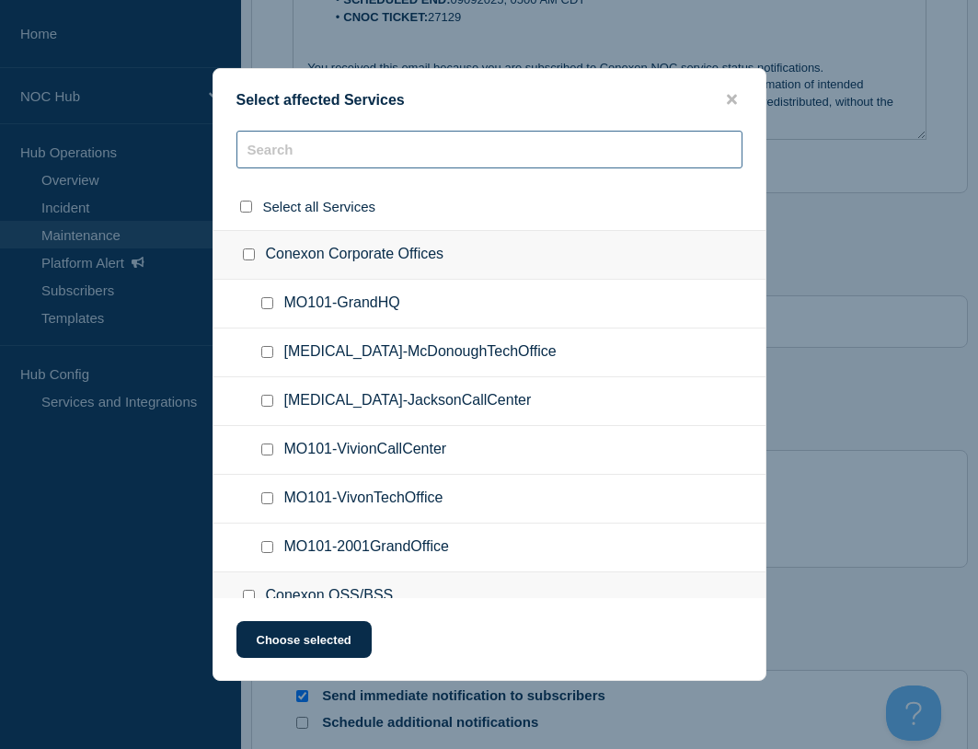
click at [303, 148] on input "text" at bounding box center [489, 150] width 506 height 38
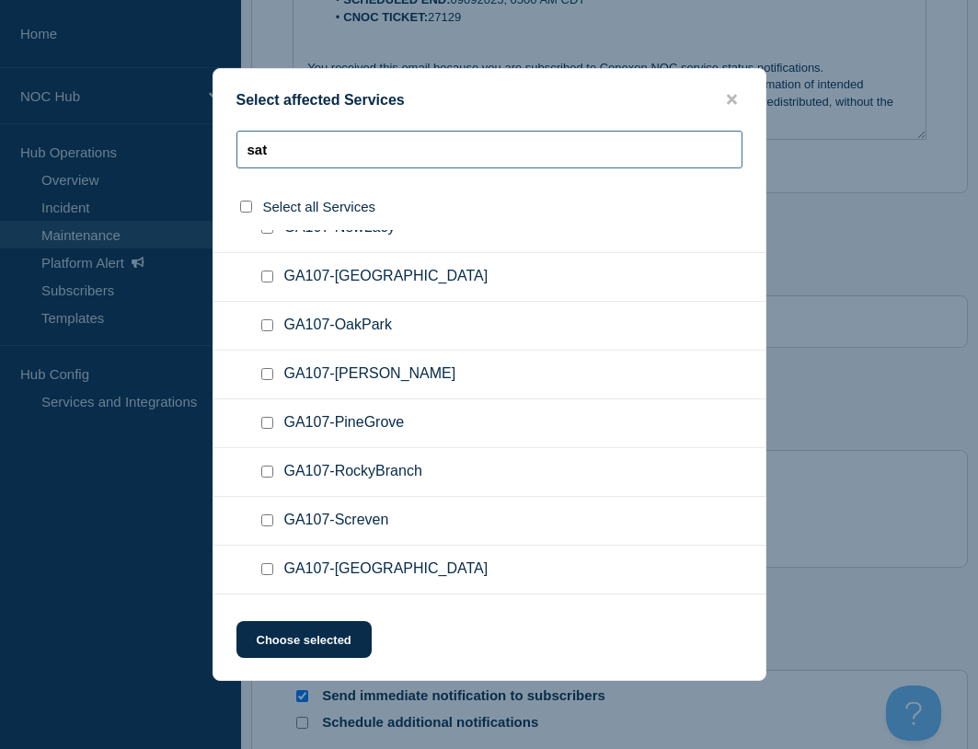
scroll to position [460, 0]
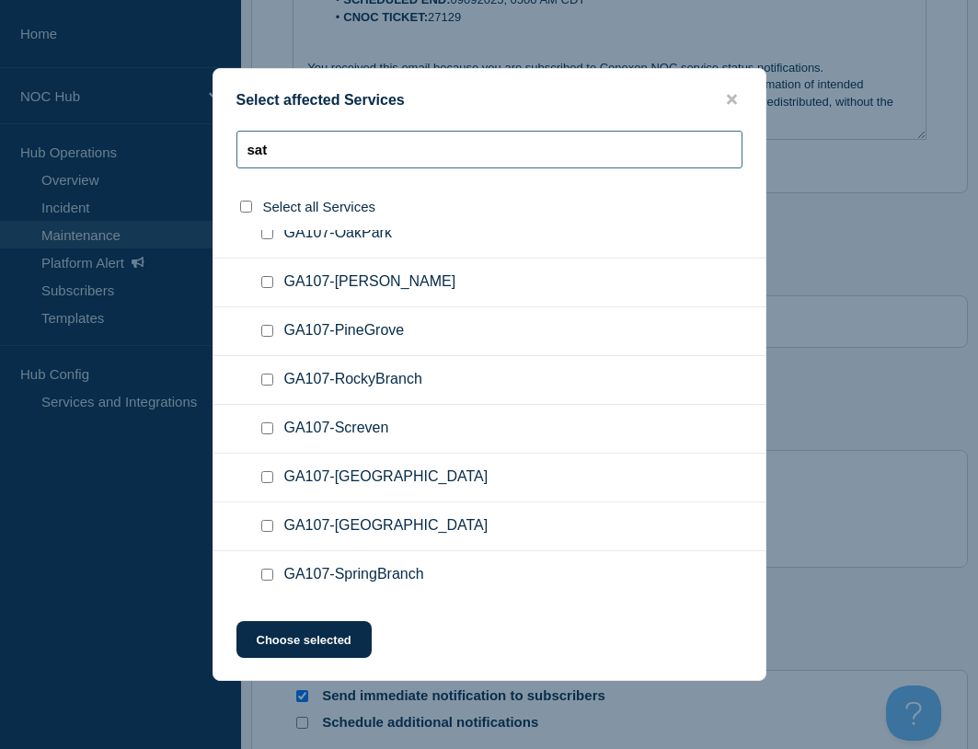
type input "sat"
click at [264, 427] on input "GA107-Screven checkbox" at bounding box center [267, 428] width 12 height 12
checkbox input "true"
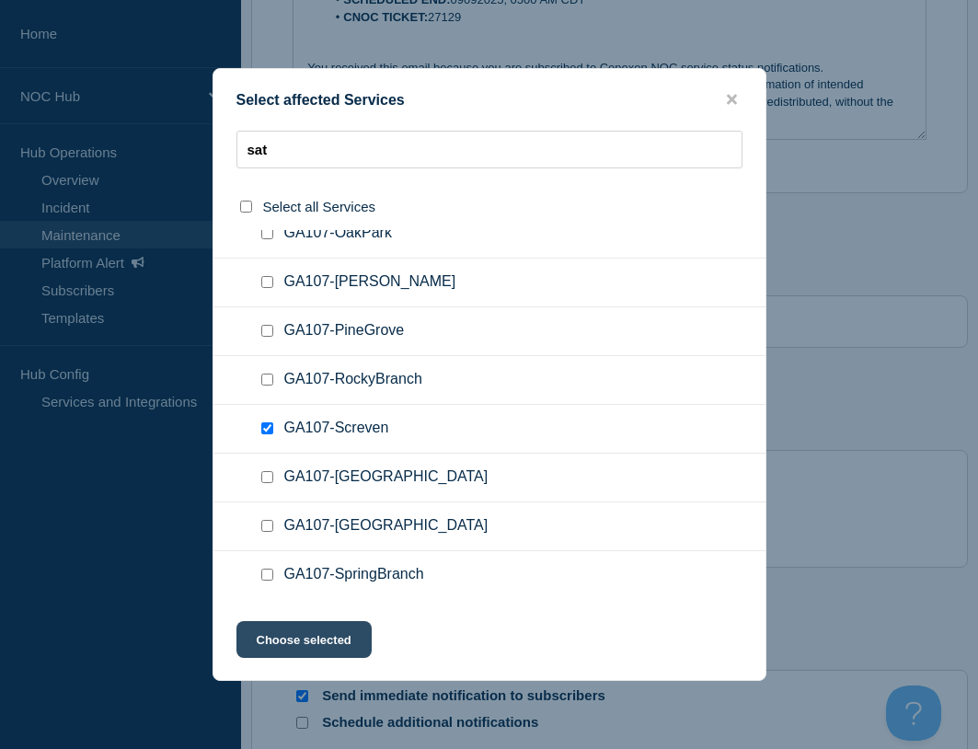
click at [303, 642] on button "Choose selected" at bounding box center [303, 639] width 135 height 37
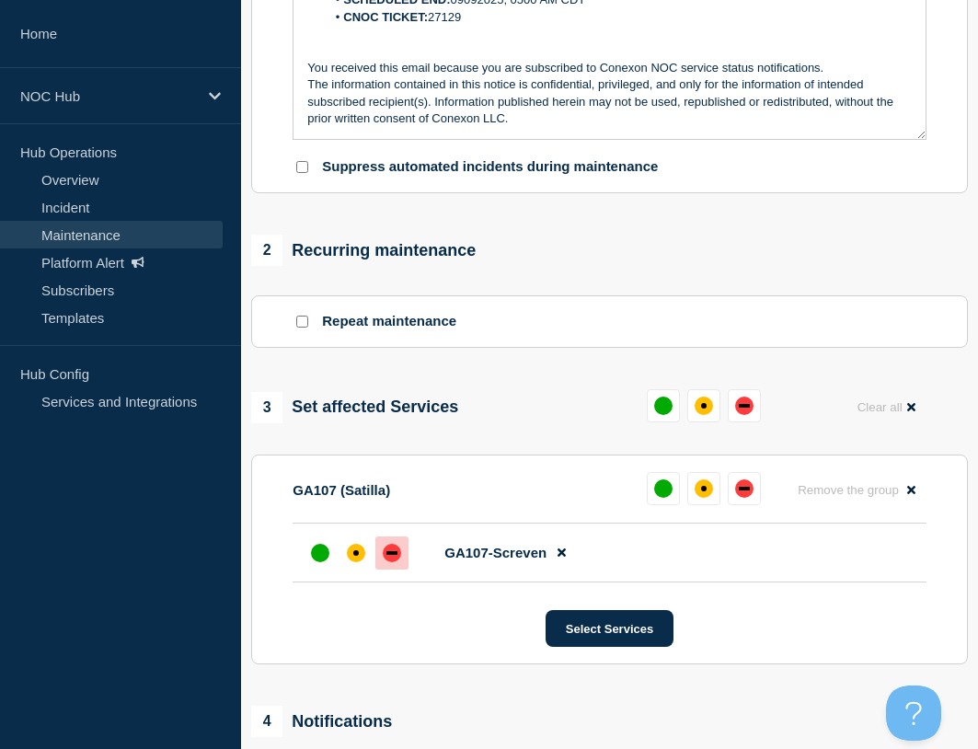
click at [392, 555] on div "down" at bounding box center [391, 553] width 11 height 4
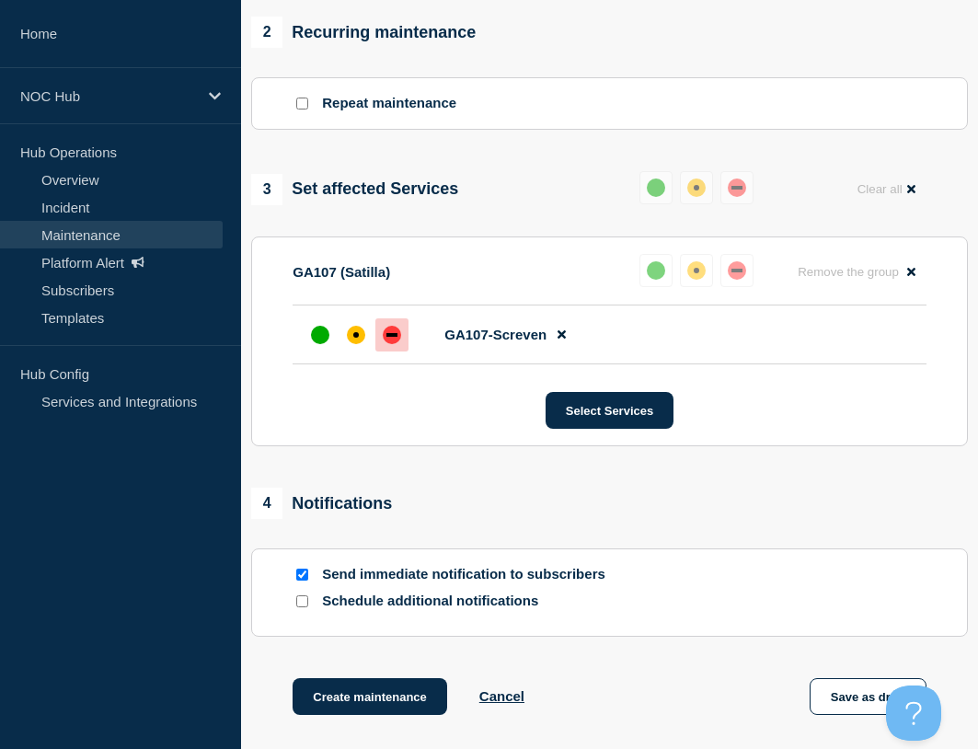
scroll to position [952, 0]
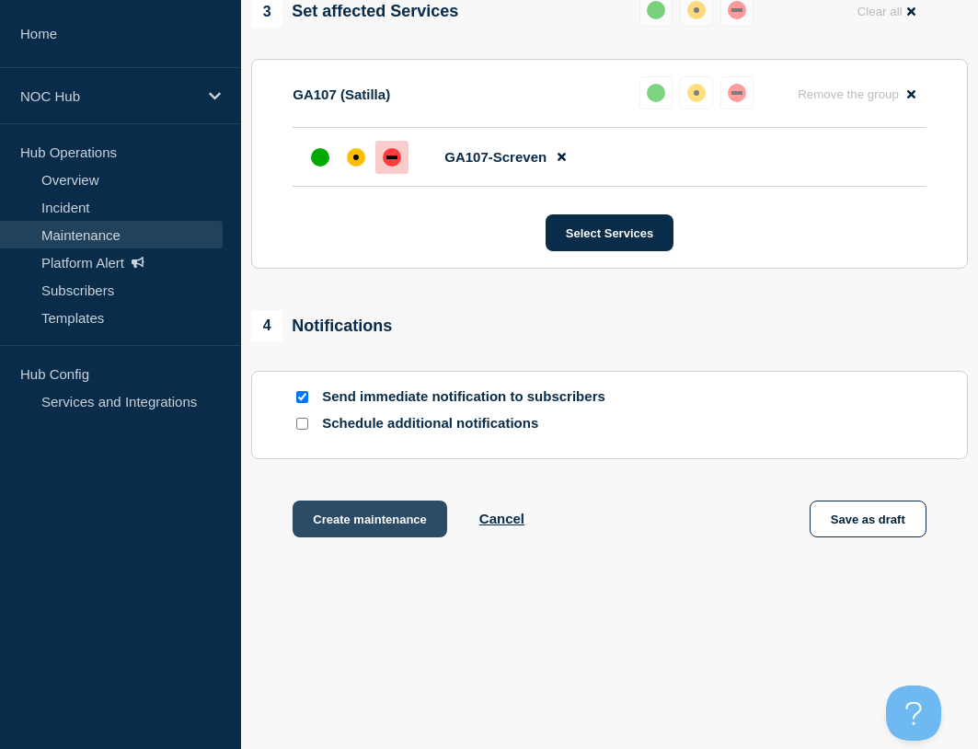
click at [376, 513] on button "Create maintenance" at bounding box center [369, 518] width 154 height 37
